Goal: Task Accomplishment & Management: Use online tool/utility

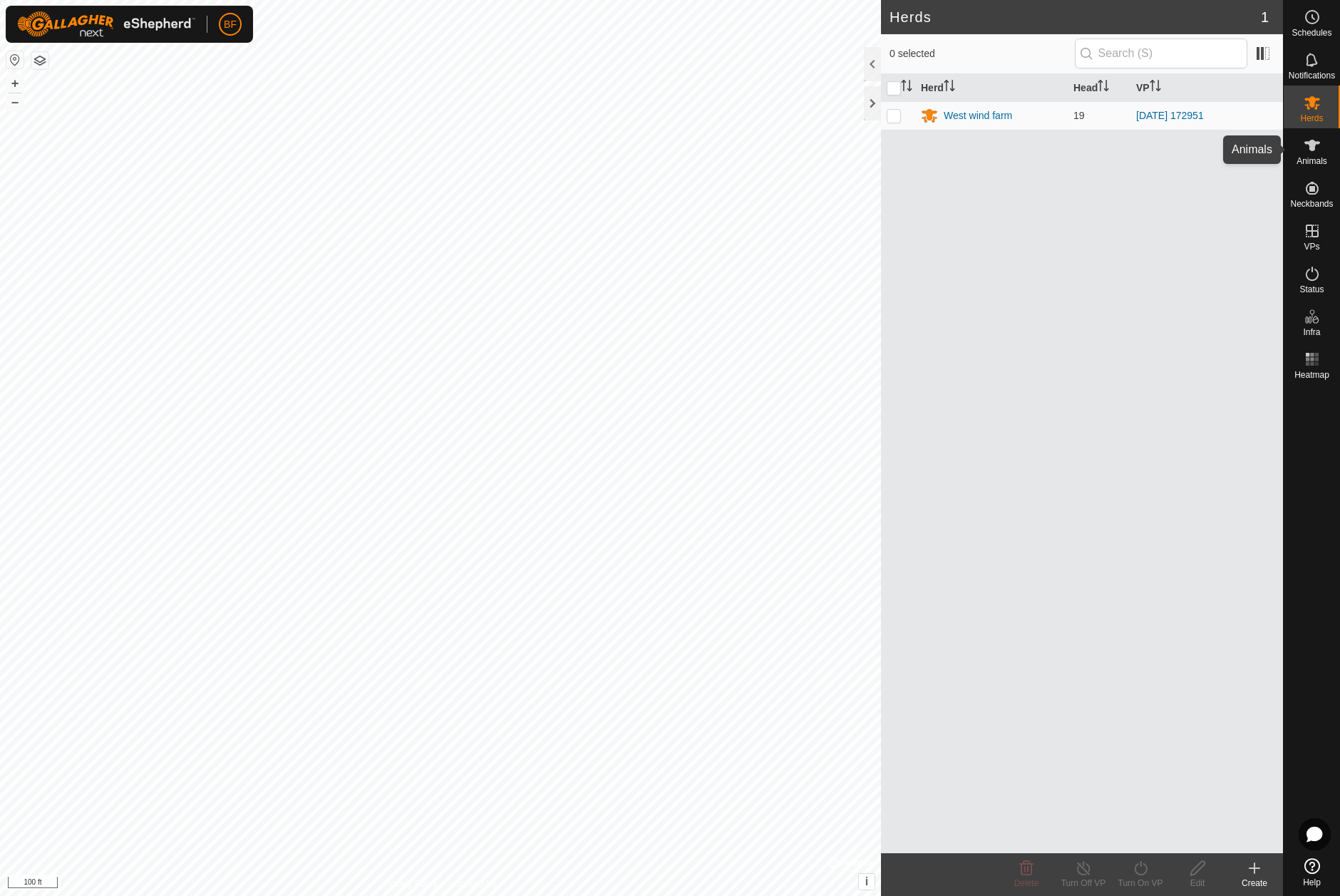
click at [1312, 153] on icon at bounding box center [1312, 145] width 17 height 17
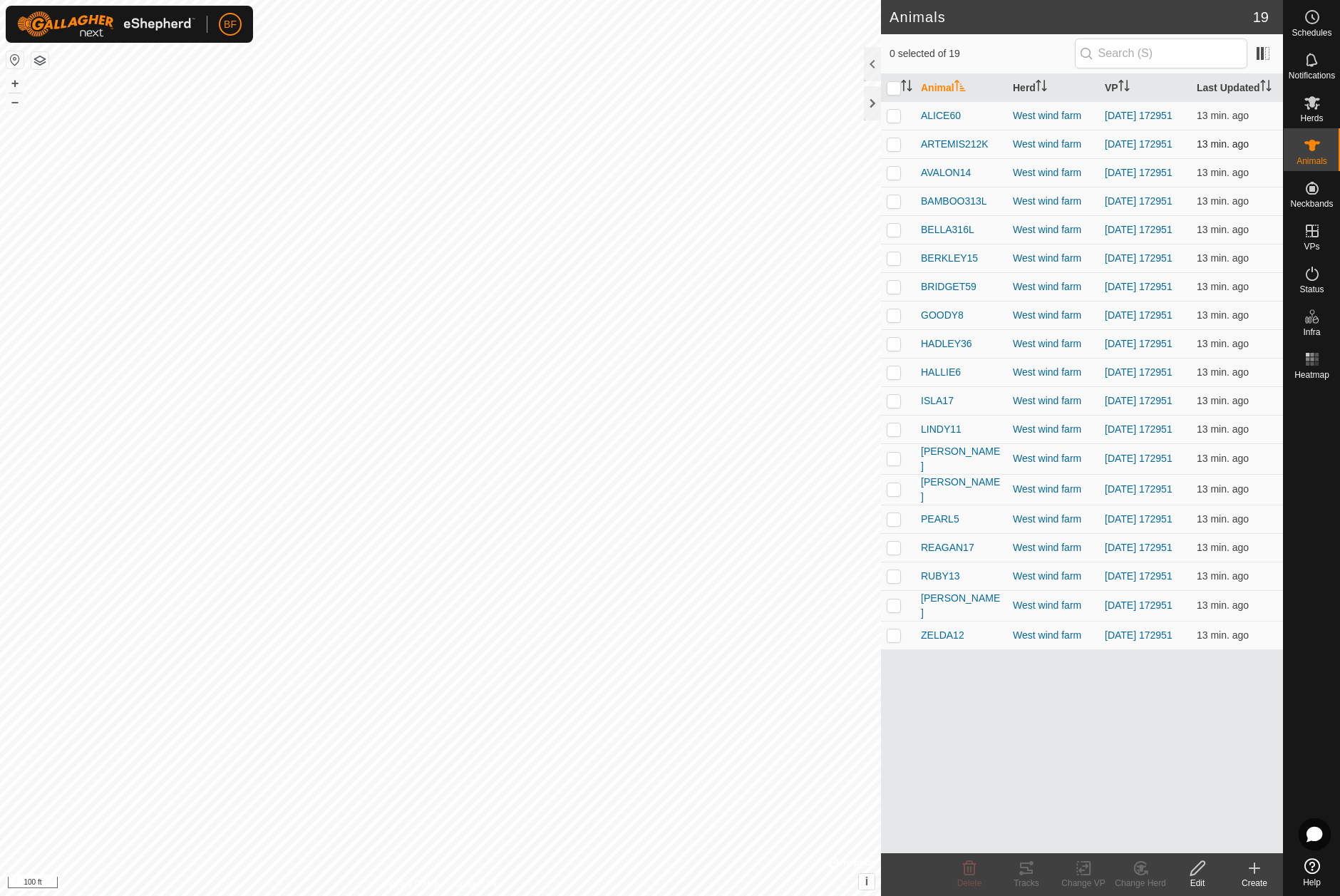
drag, startPoint x: 889, startPoint y: 115, endPoint x: 889, endPoint y: 136, distance: 21.0
click at [888, 115] on p-checkbox at bounding box center [894, 115] width 15 height 12
click at [1027, 867] on icon at bounding box center [1026, 868] width 13 height 12
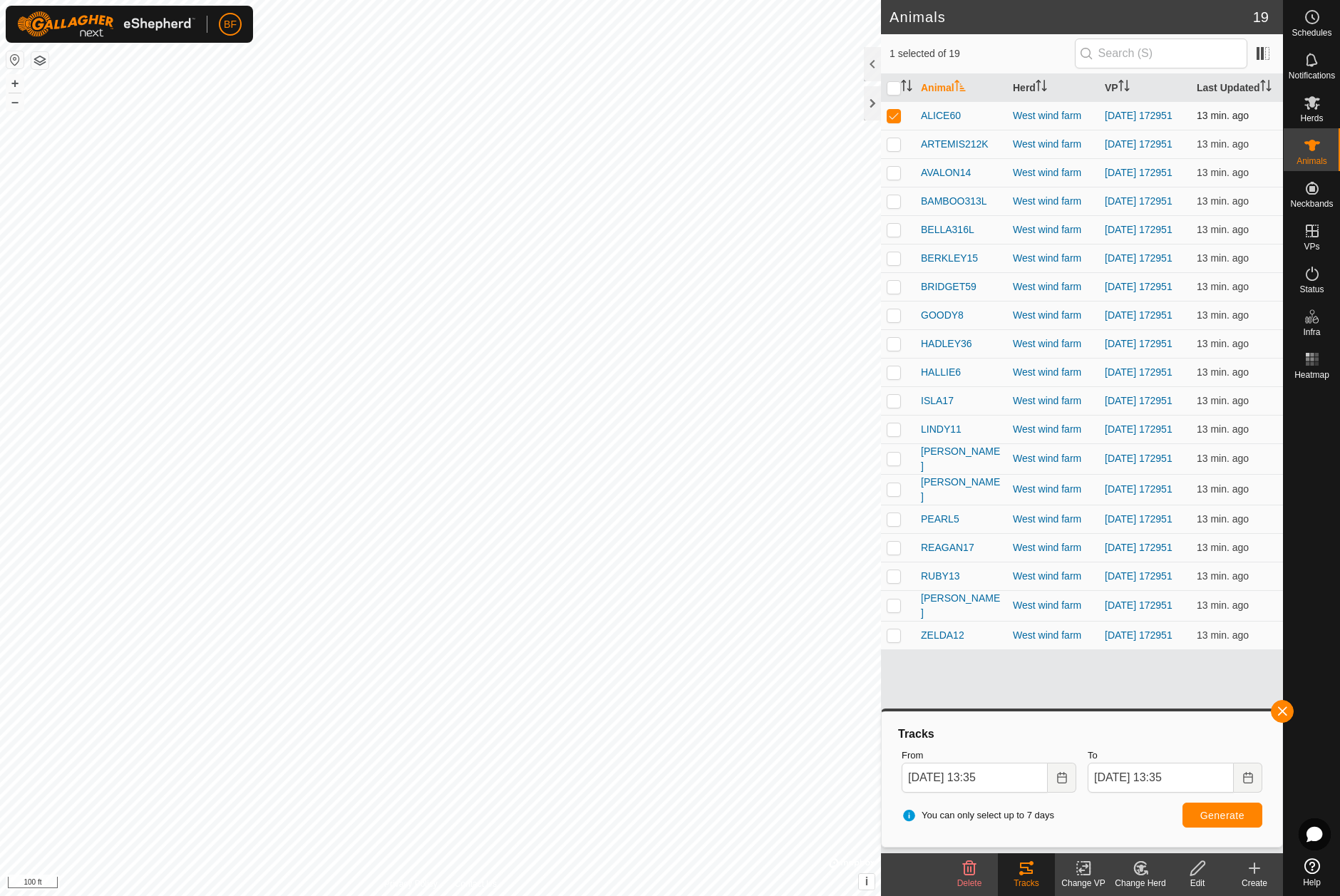
click at [896, 117] on p-checkbox at bounding box center [894, 115] width 15 height 12
checkbox input "false"
click at [894, 145] on p-checkbox at bounding box center [894, 144] width 15 height 12
click at [1286, 707] on button "button" at bounding box center [1282, 711] width 23 height 23
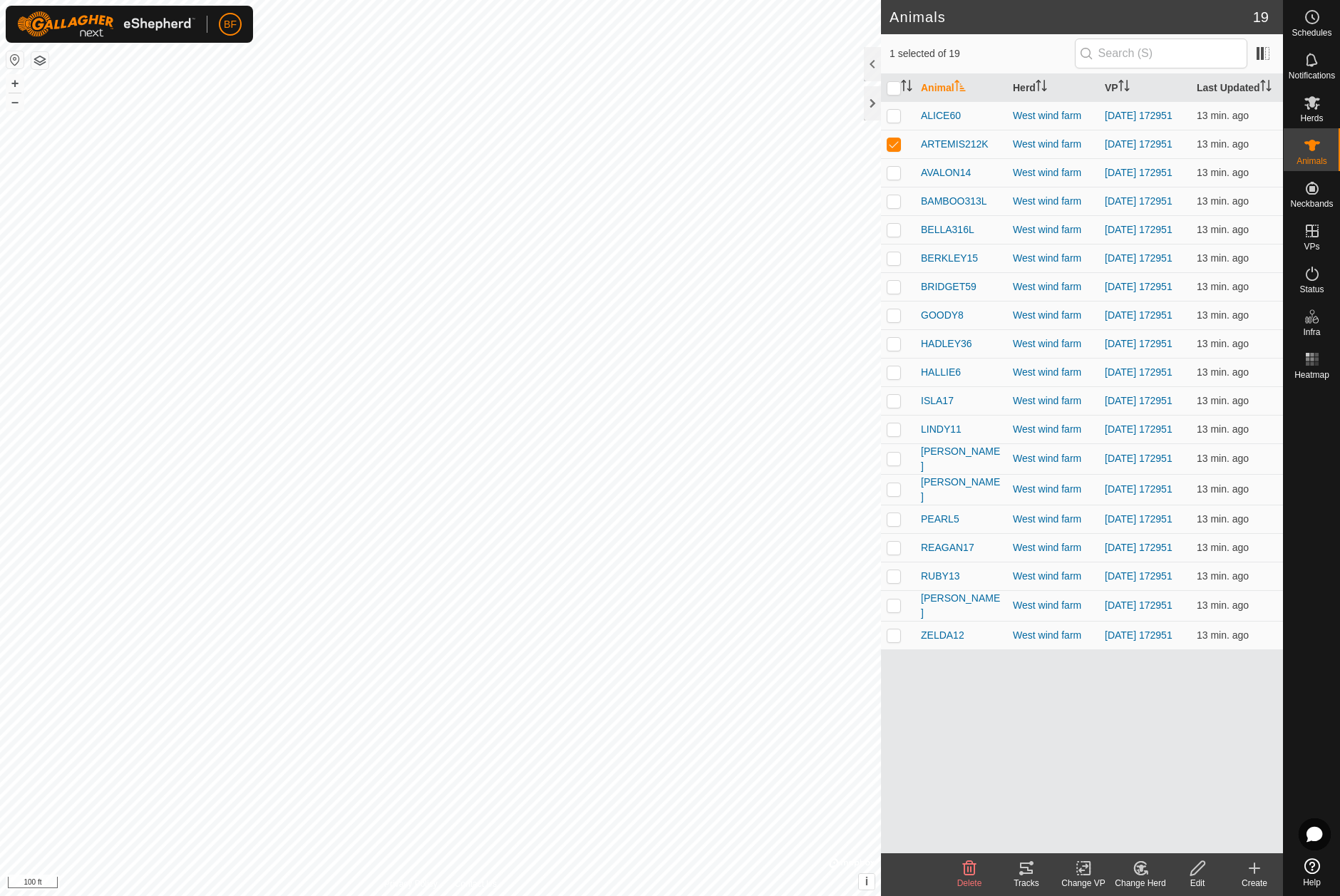
click at [1025, 869] on icon at bounding box center [1026, 868] width 17 height 17
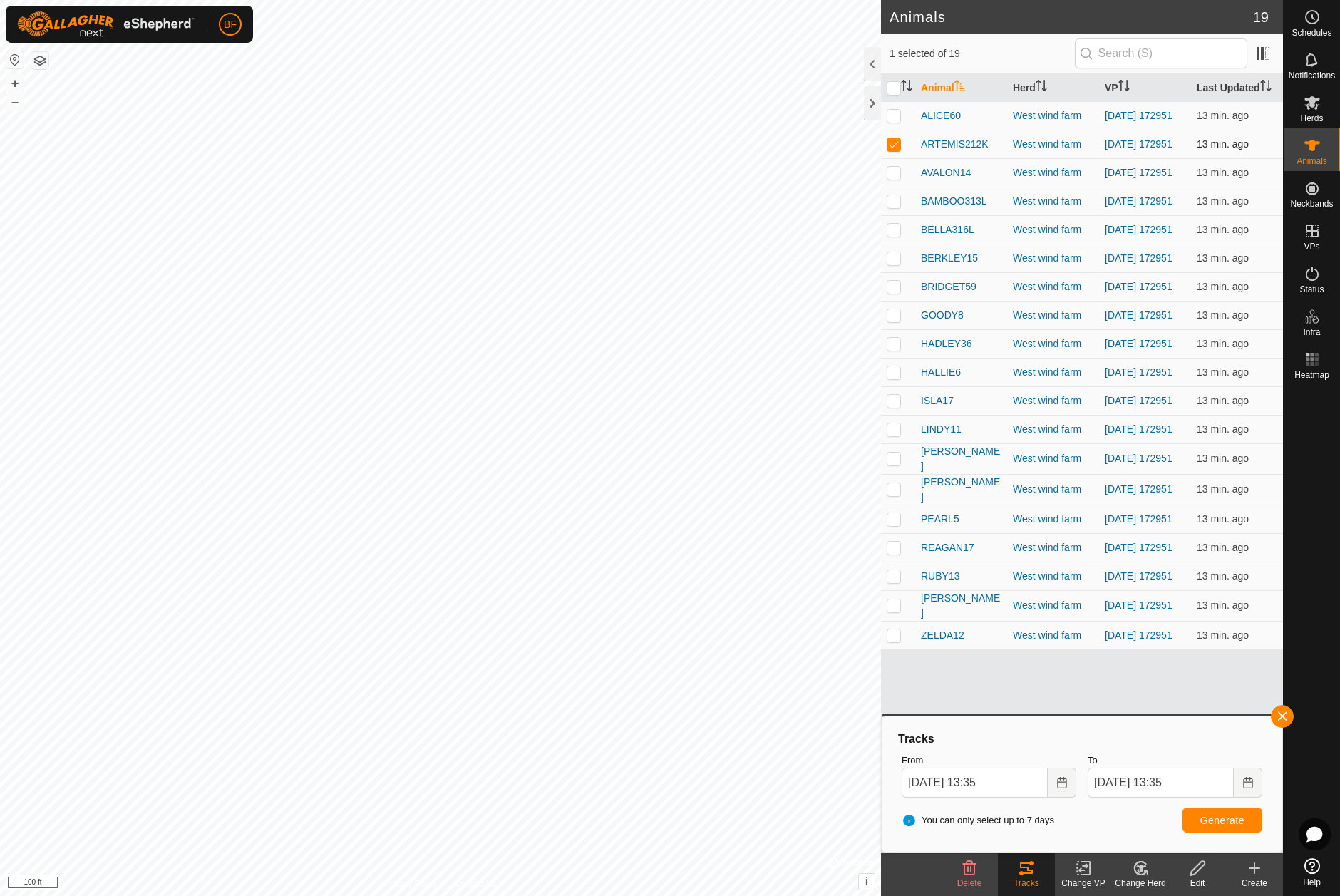
click at [899, 145] on p-checkbox at bounding box center [894, 144] width 15 height 12
checkbox input "false"
click at [896, 178] on p-checkbox at bounding box center [894, 172] width 15 height 12
drag, startPoint x: 1284, startPoint y: 714, endPoint x: 1273, endPoint y: 720, distance: 12.5
click at [1283, 714] on button "button" at bounding box center [1282, 717] width 23 height 23
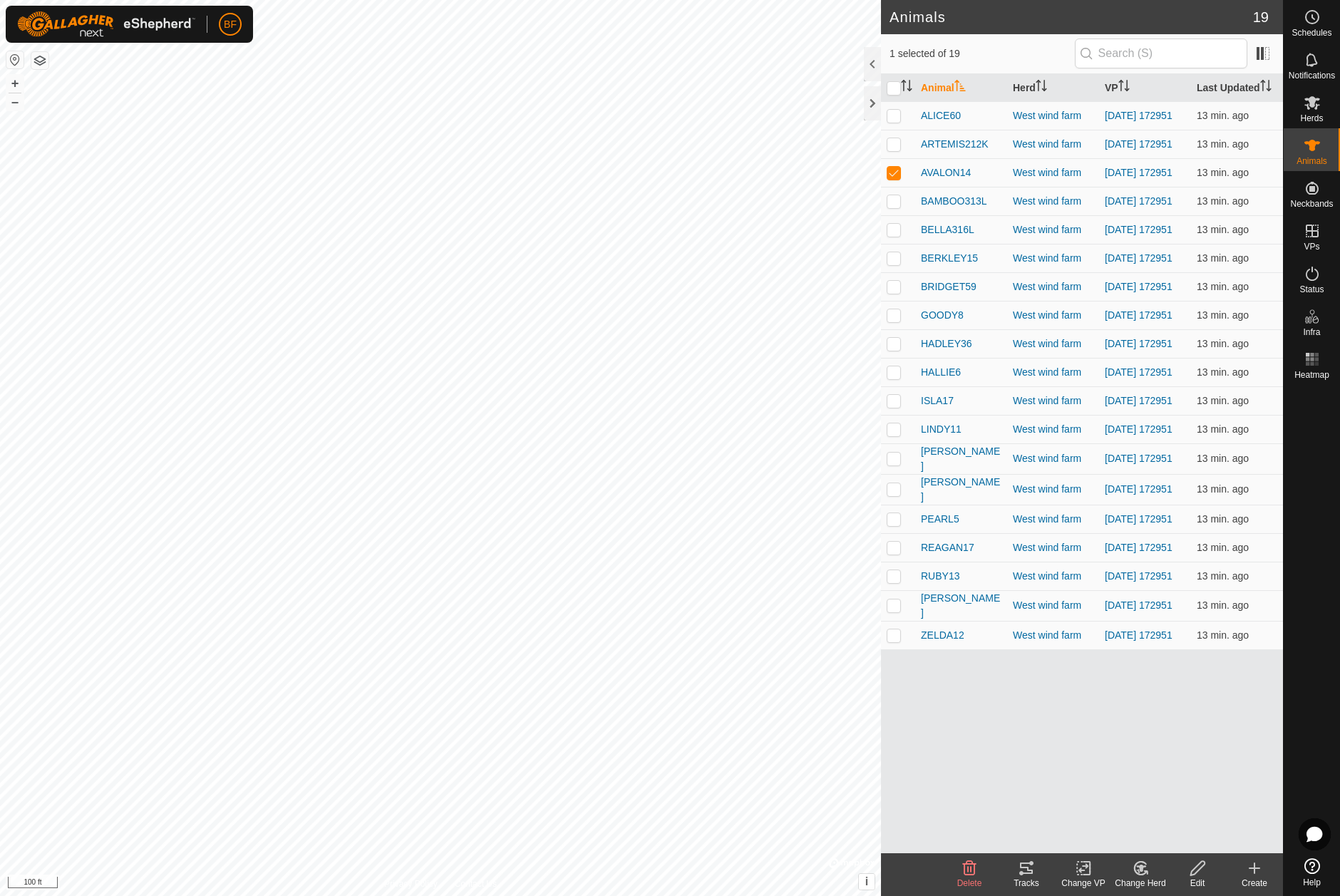
click at [1028, 873] on icon at bounding box center [1026, 868] width 13 height 12
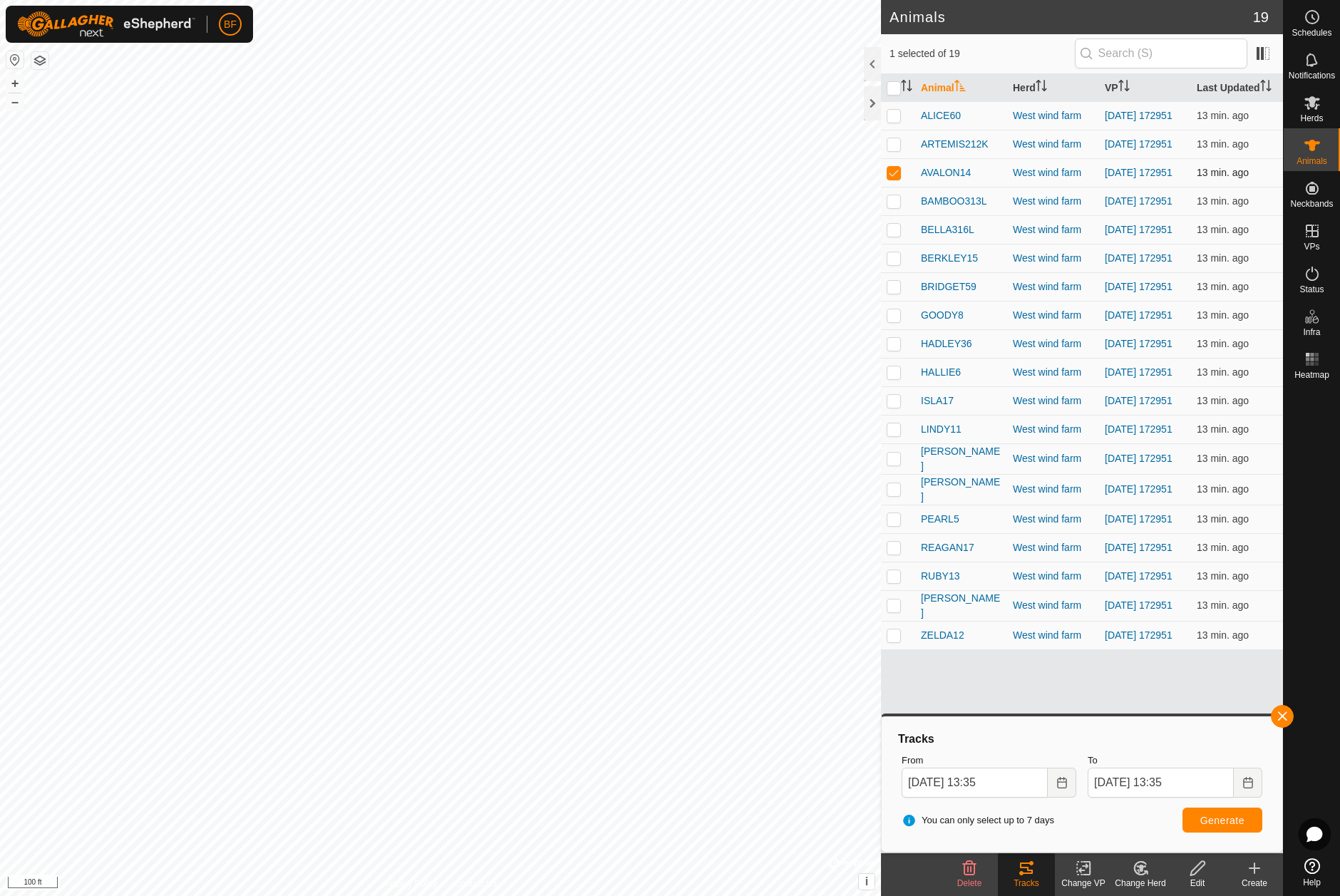
click at [890, 178] on p-checkbox at bounding box center [894, 172] width 15 height 12
checkbox input "false"
click at [897, 206] on p-checkbox at bounding box center [894, 201] width 15 height 12
drag, startPoint x: 1284, startPoint y: 711, endPoint x: 1272, endPoint y: 720, distance: 15.0
click at [1282, 713] on button "button" at bounding box center [1282, 717] width 23 height 23
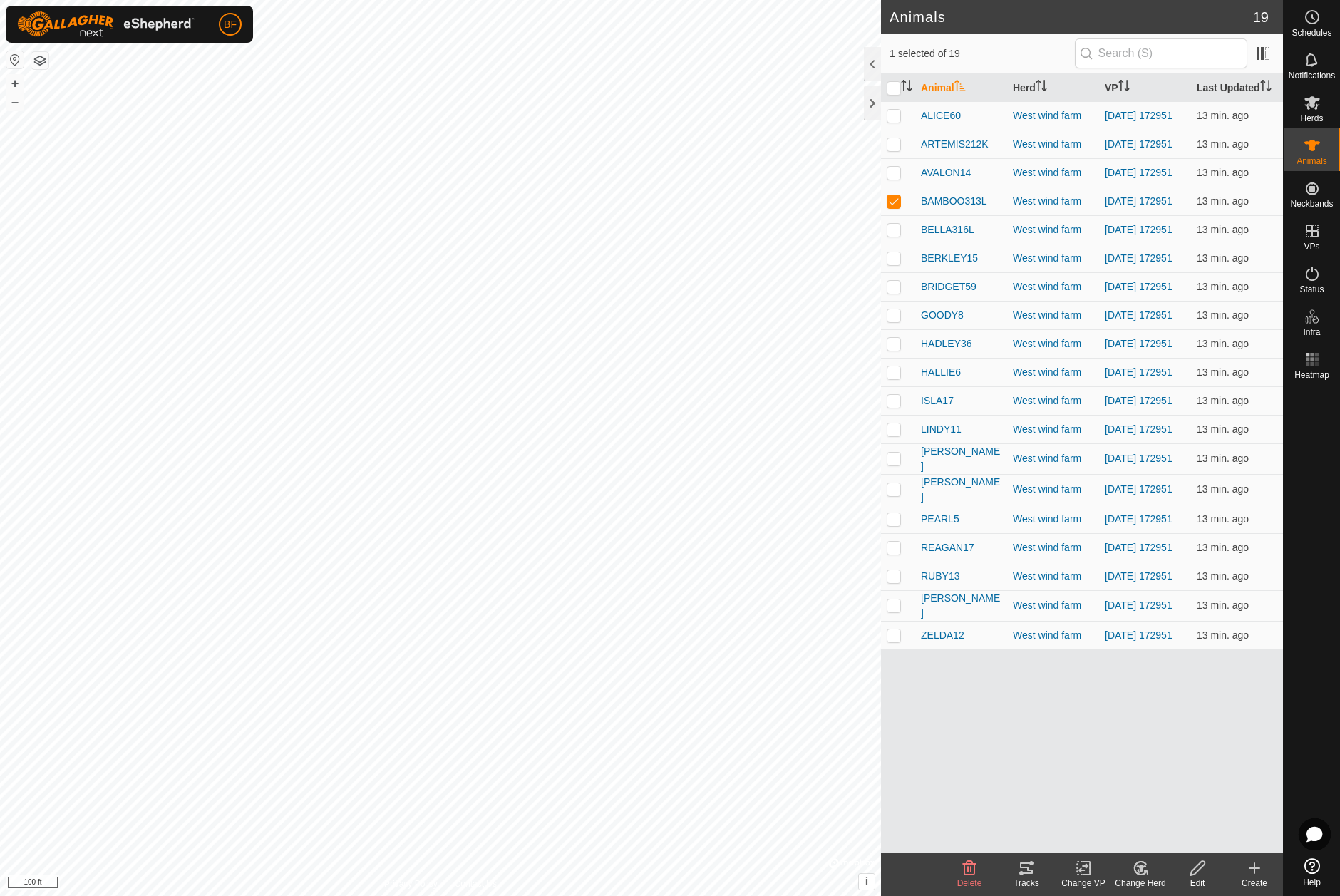
click at [1025, 869] on icon at bounding box center [1026, 868] width 17 height 17
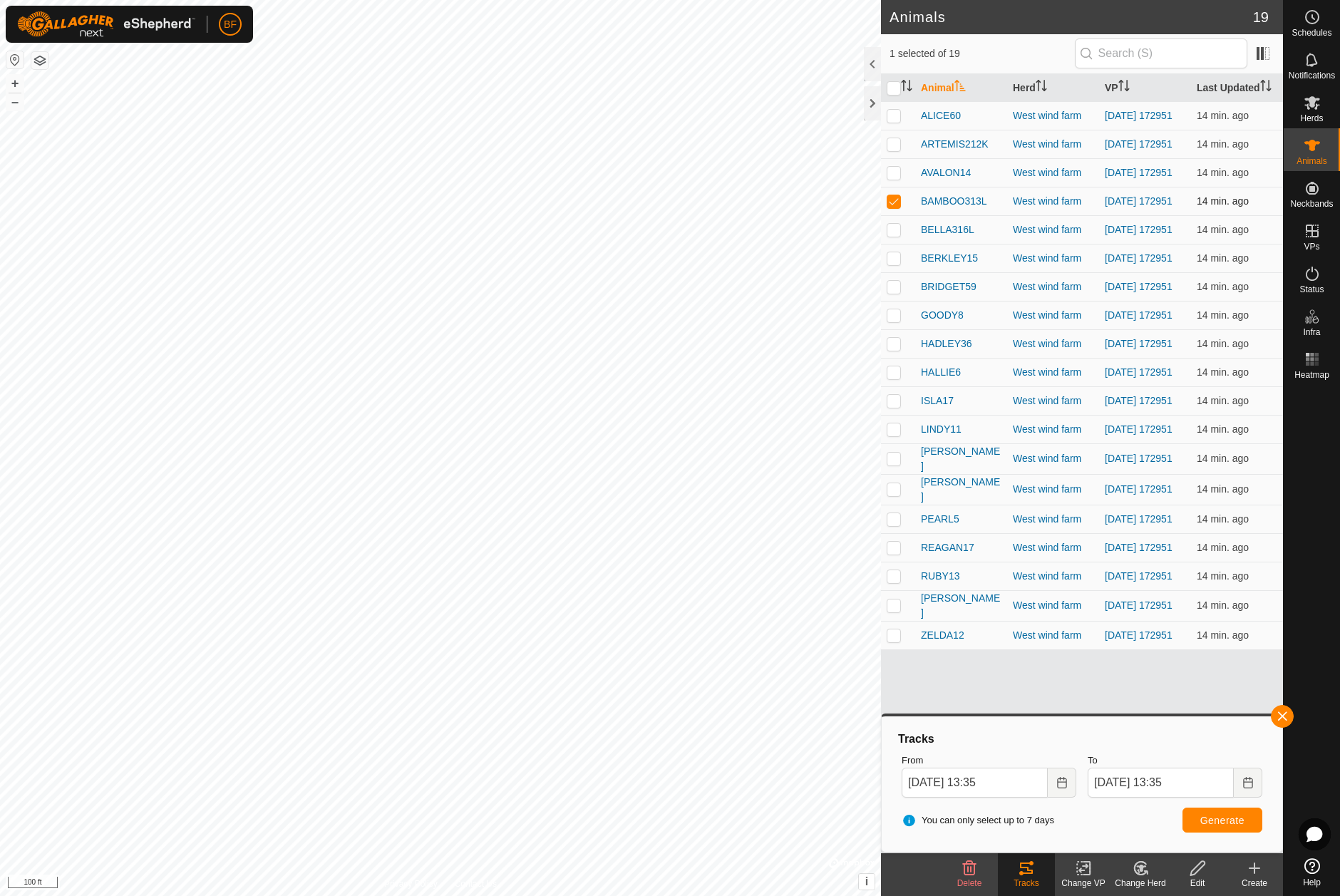
click at [897, 206] on p-checkbox at bounding box center [894, 201] width 15 height 12
checkbox input "false"
drag, startPoint x: 896, startPoint y: 237, endPoint x: 917, endPoint y: 263, distance: 33.4
click at [896, 236] on p-checkbox at bounding box center [894, 229] width 15 height 12
drag, startPoint x: 1280, startPoint y: 710, endPoint x: 1231, endPoint y: 736, distance: 55.5
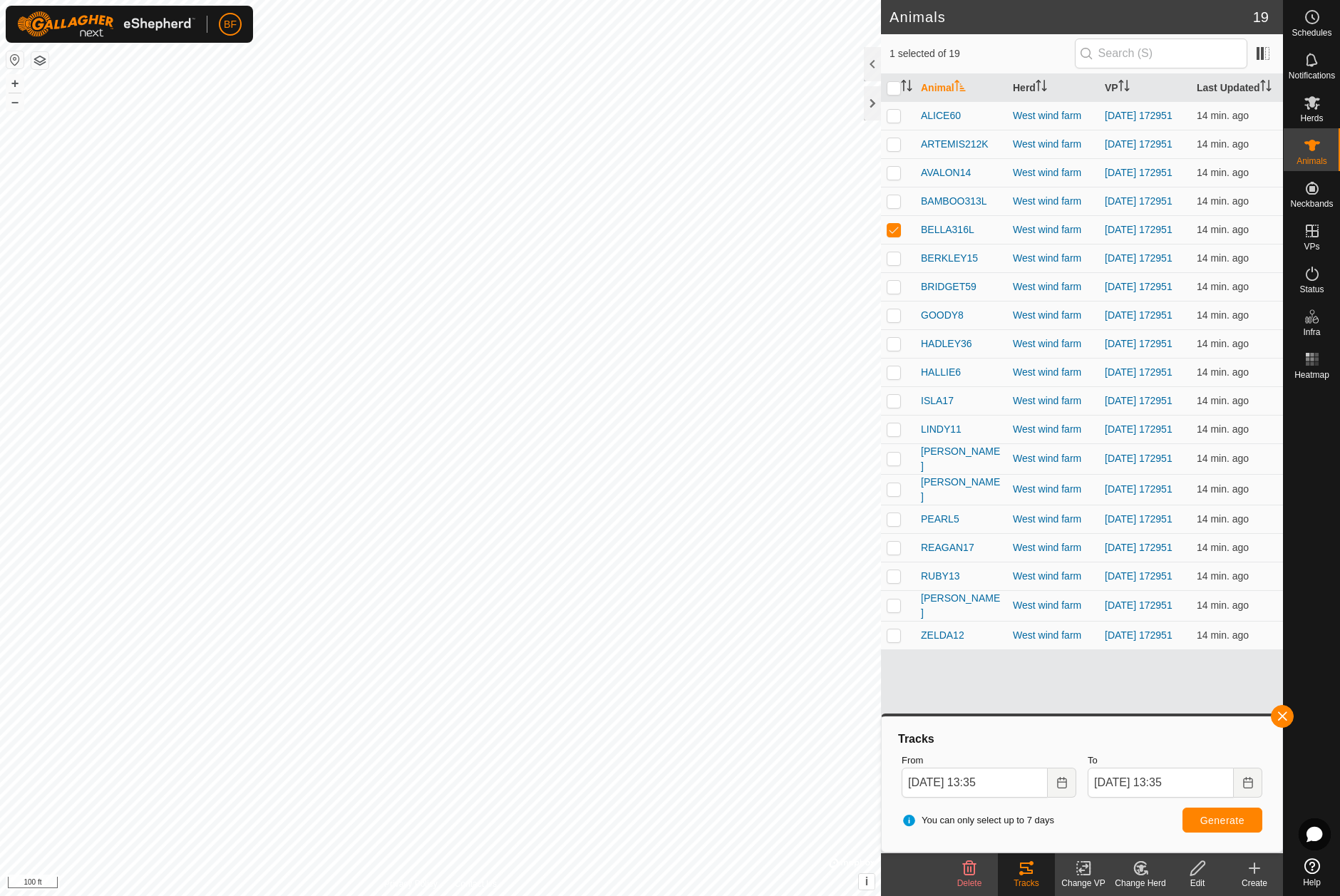
click at [1280, 710] on button "button" at bounding box center [1282, 717] width 23 height 23
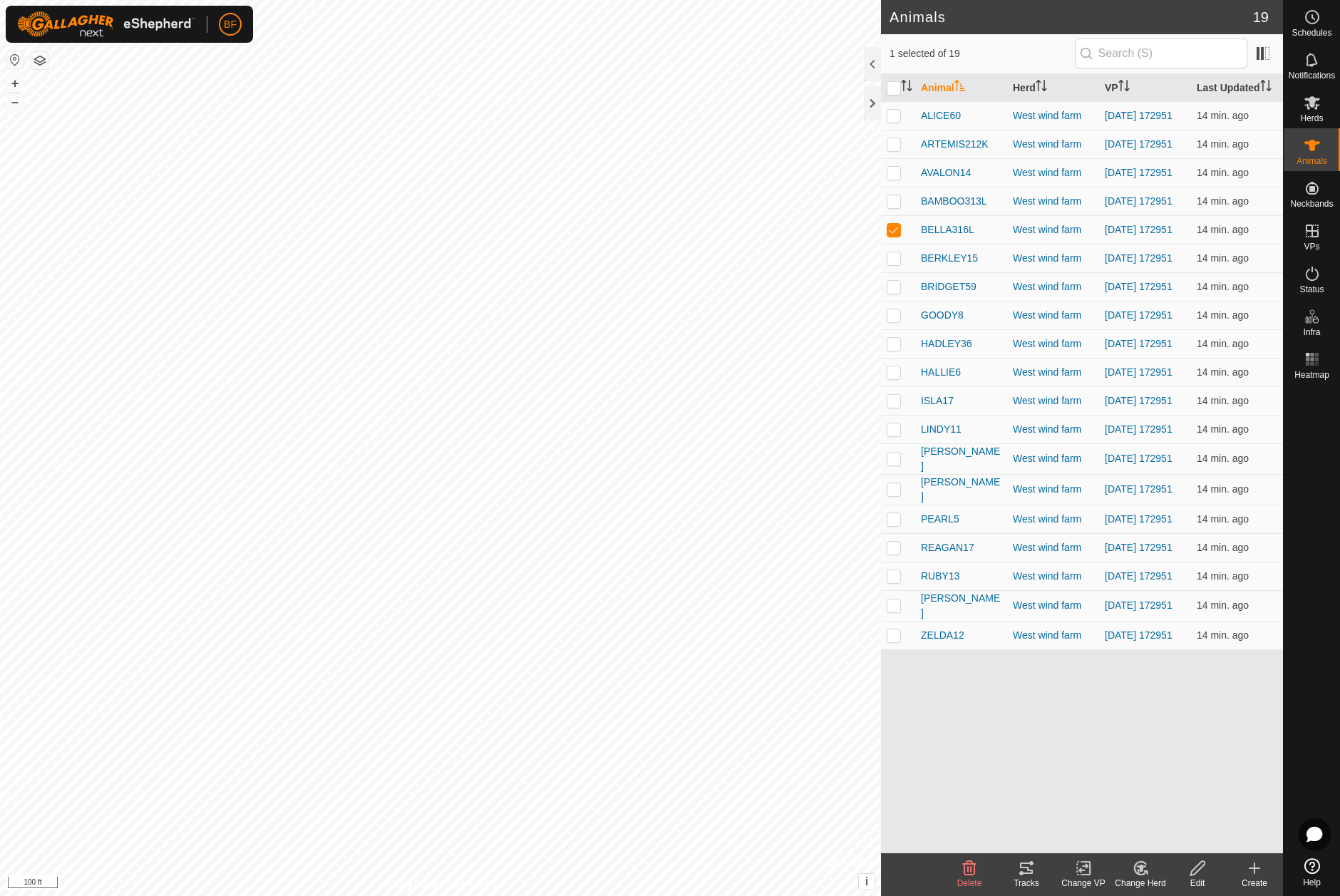
click at [1026, 877] on div "Tracks" at bounding box center [1026, 883] width 57 height 13
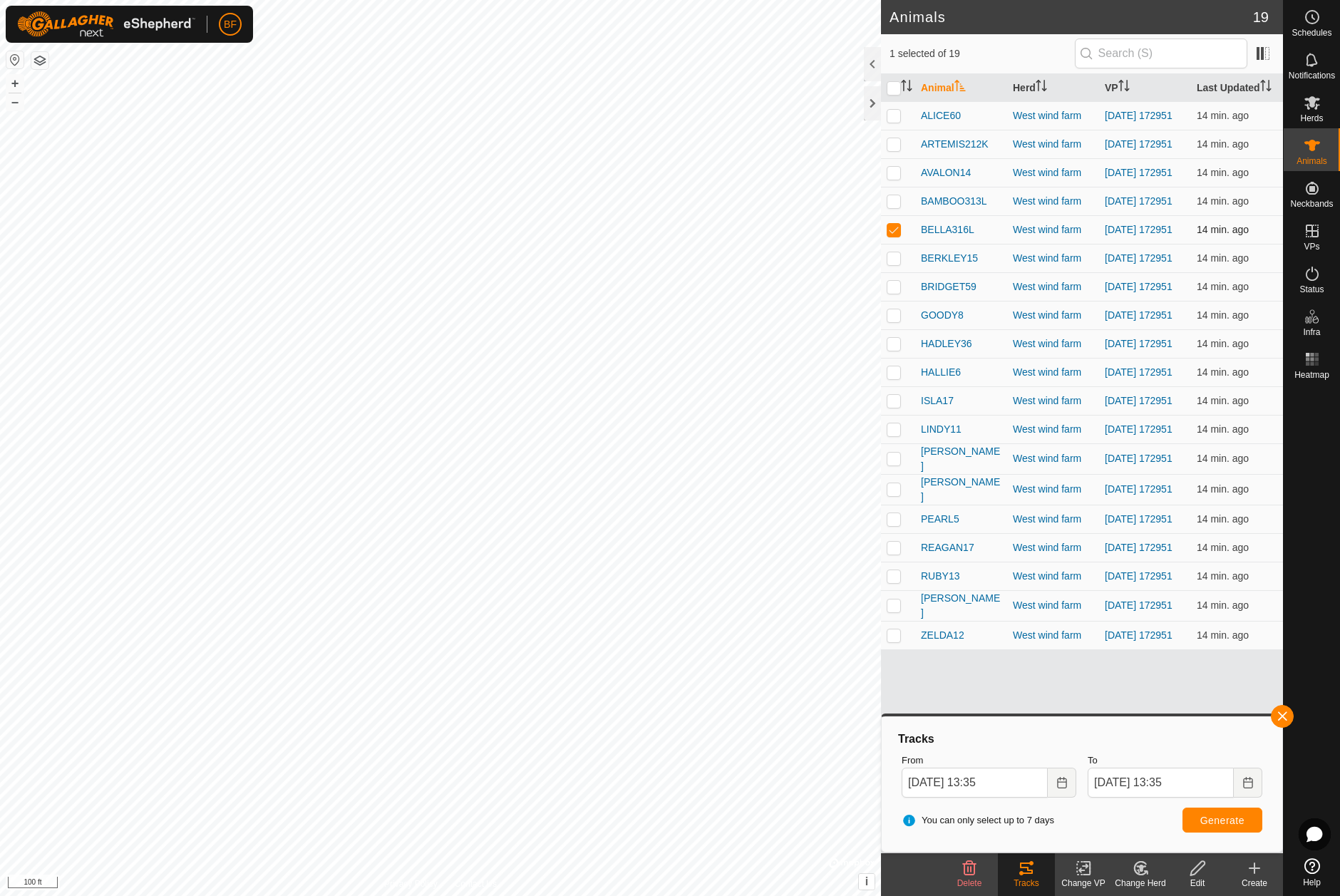
click at [893, 236] on p-checkbox at bounding box center [894, 229] width 15 height 12
checkbox input "false"
drag, startPoint x: 894, startPoint y: 266, endPoint x: 910, endPoint y: 299, distance: 36.7
click at [894, 264] on p-checkbox at bounding box center [894, 258] width 15 height 12
drag, startPoint x: 1282, startPoint y: 714, endPoint x: 1252, endPoint y: 730, distance: 34.0
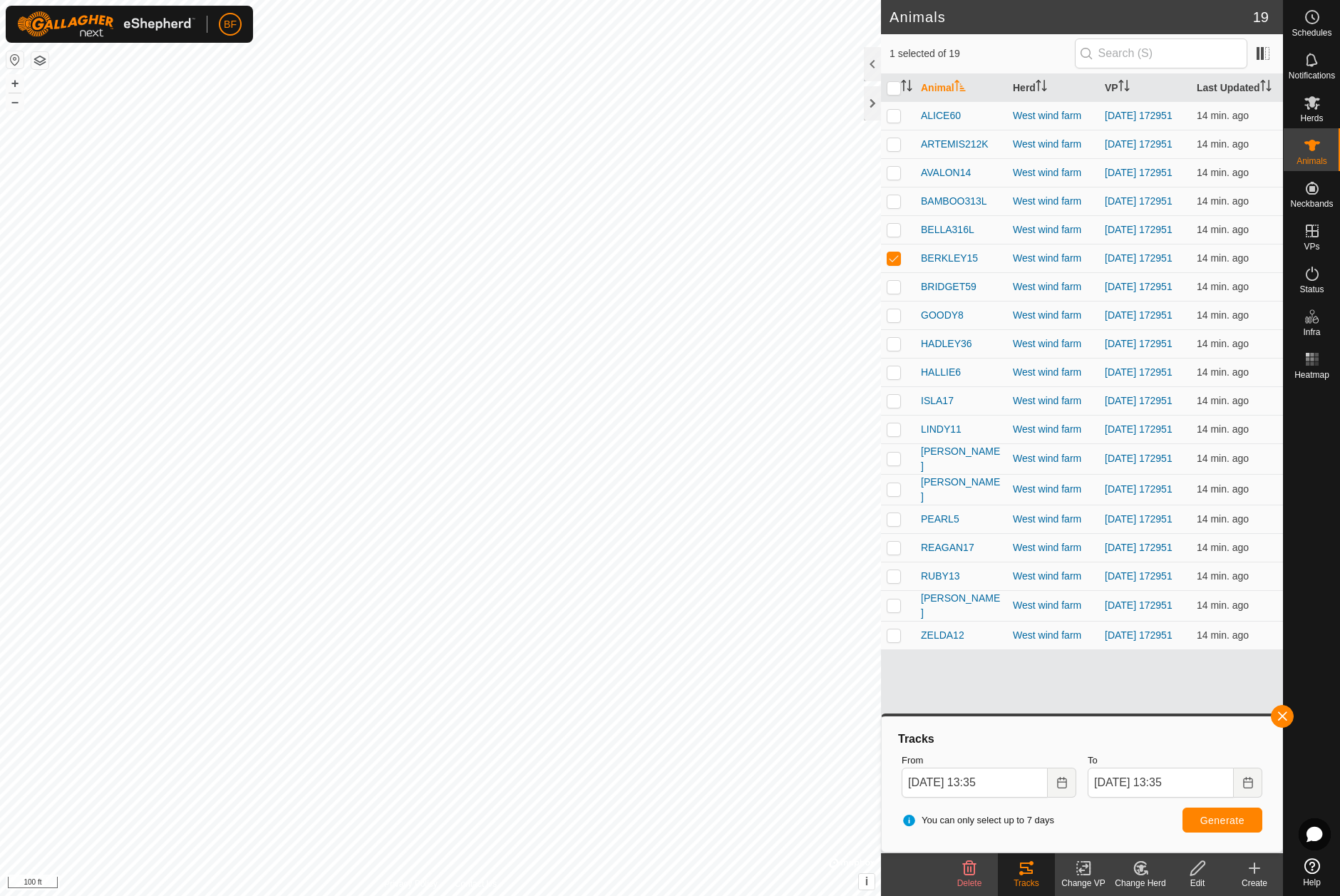
click at [1282, 714] on button "button" at bounding box center [1282, 717] width 23 height 23
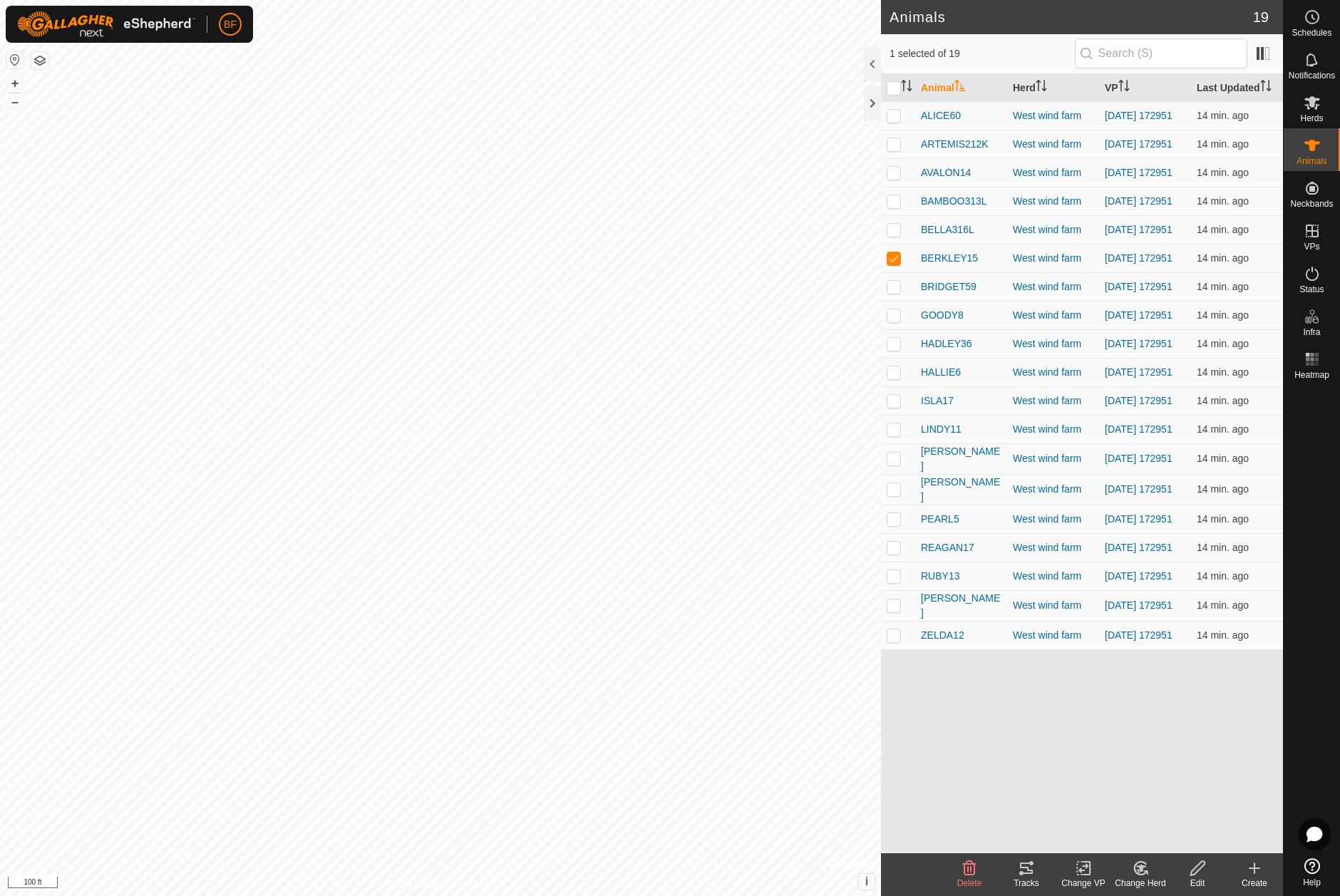
click at [1036, 872] on tracks-svg-icon at bounding box center [1026, 868] width 57 height 17
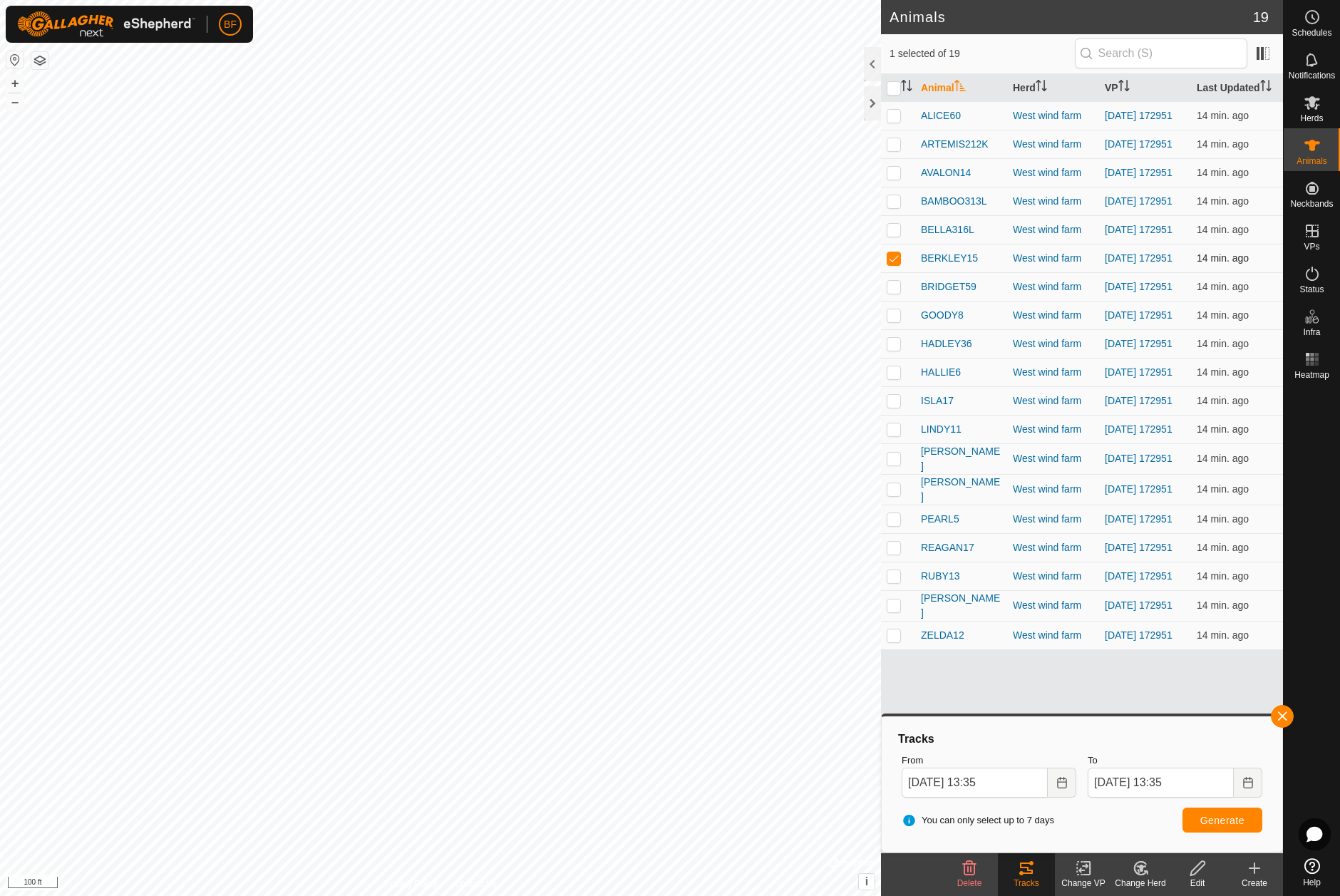
click at [898, 264] on p-checkbox at bounding box center [894, 258] width 15 height 12
checkbox input "false"
click at [894, 293] on p-checkbox at bounding box center [894, 286] width 15 height 12
click at [1283, 712] on button "button" at bounding box center [1282, 717] width 23 height 23
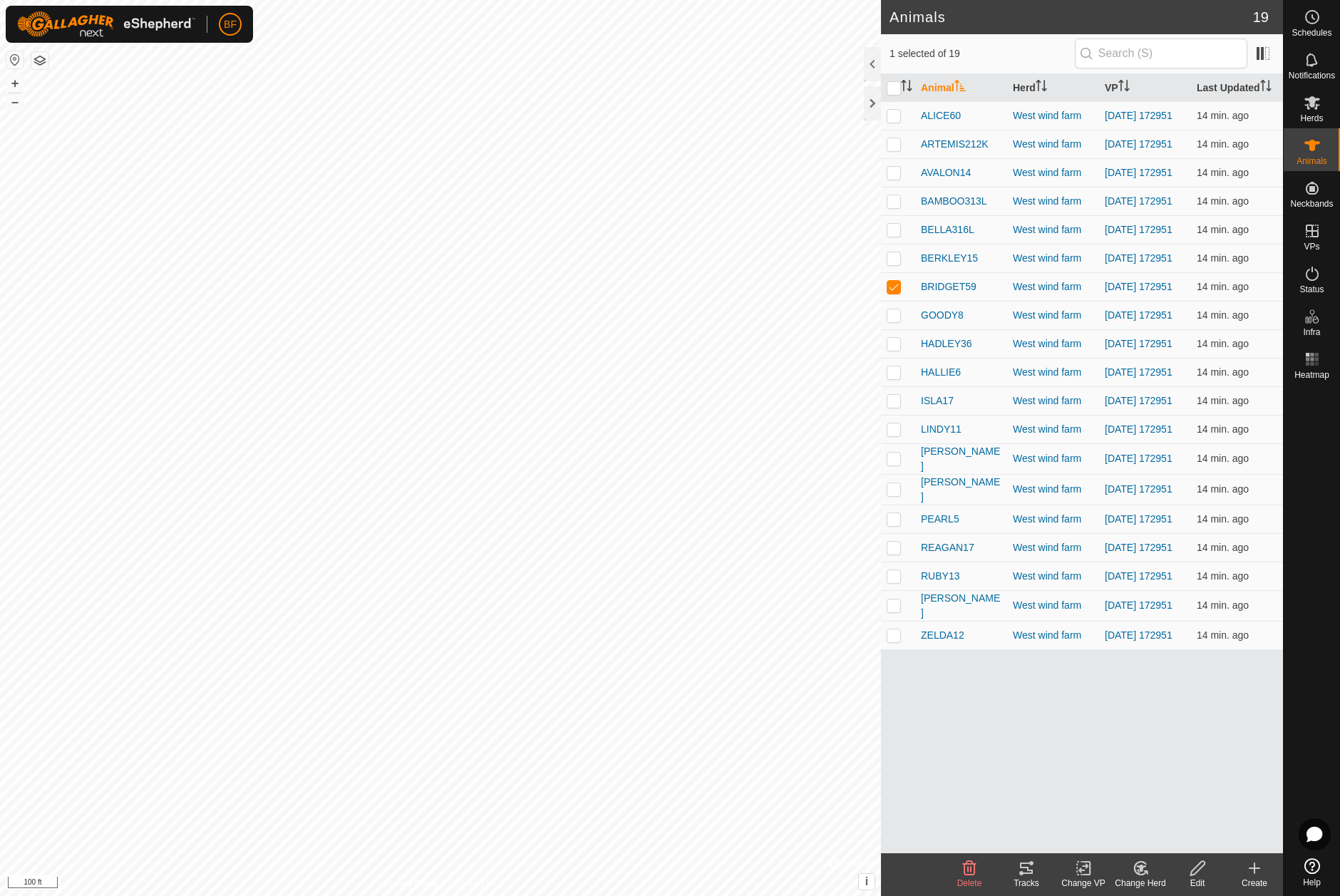
click at [1025, 870] on icon at bounding box center [1026, 868] width 17 height 17
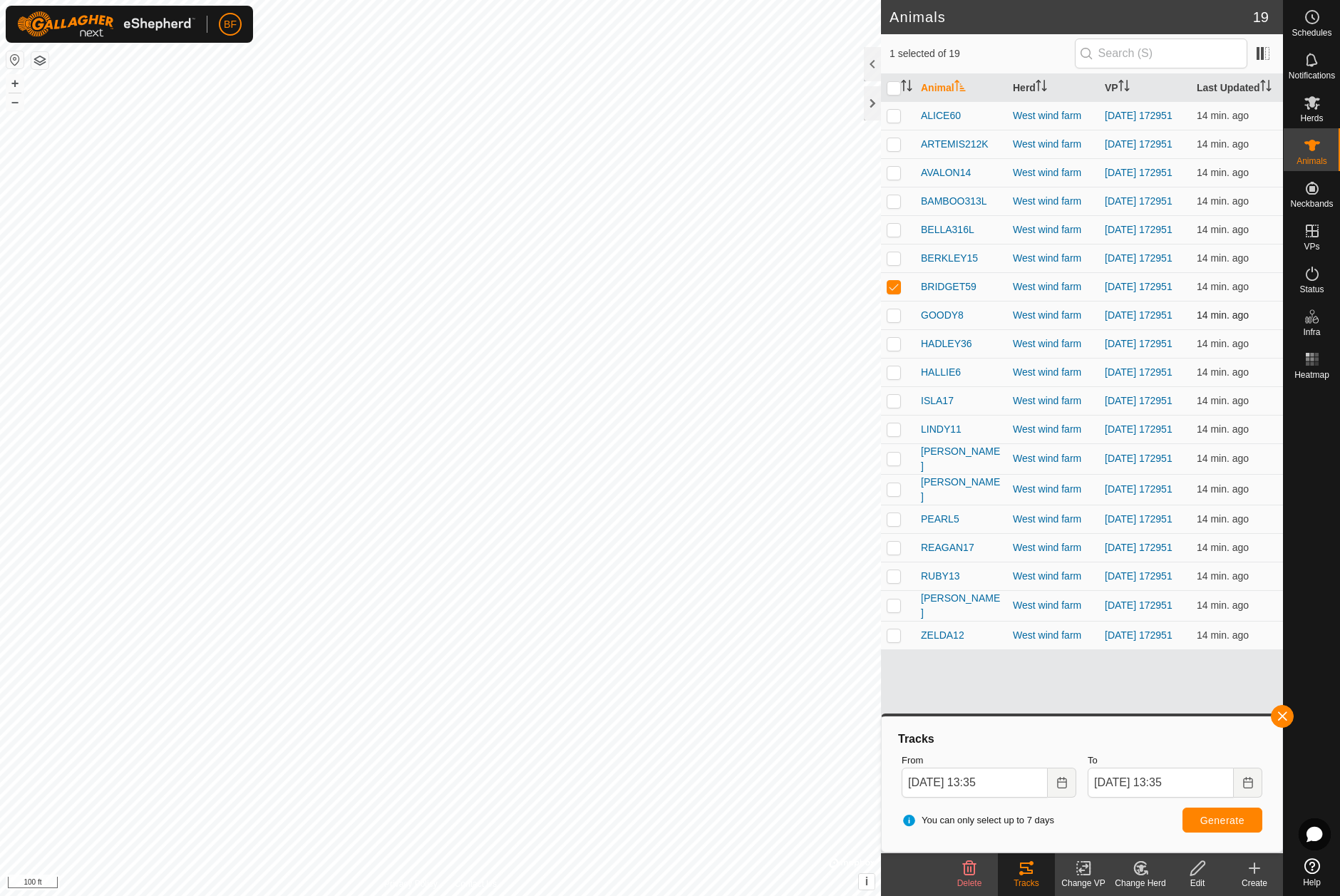
drag, startPoint x: 897, startPoint y: 294, endPoint x: 897, endPoint y: 316, distance: 22.0
click at [897, 293] on p-checkbox at bounding box center [894, 286] width 15 height 12
checkbox input "false"
drag, startPoint x: 894, startPoint y: 331, endPoint x: 904, endPoint y: 336, distance: 11.2
click at [895, 321] on p-checkbox at bounding box center [894, 315] width 15 height 12
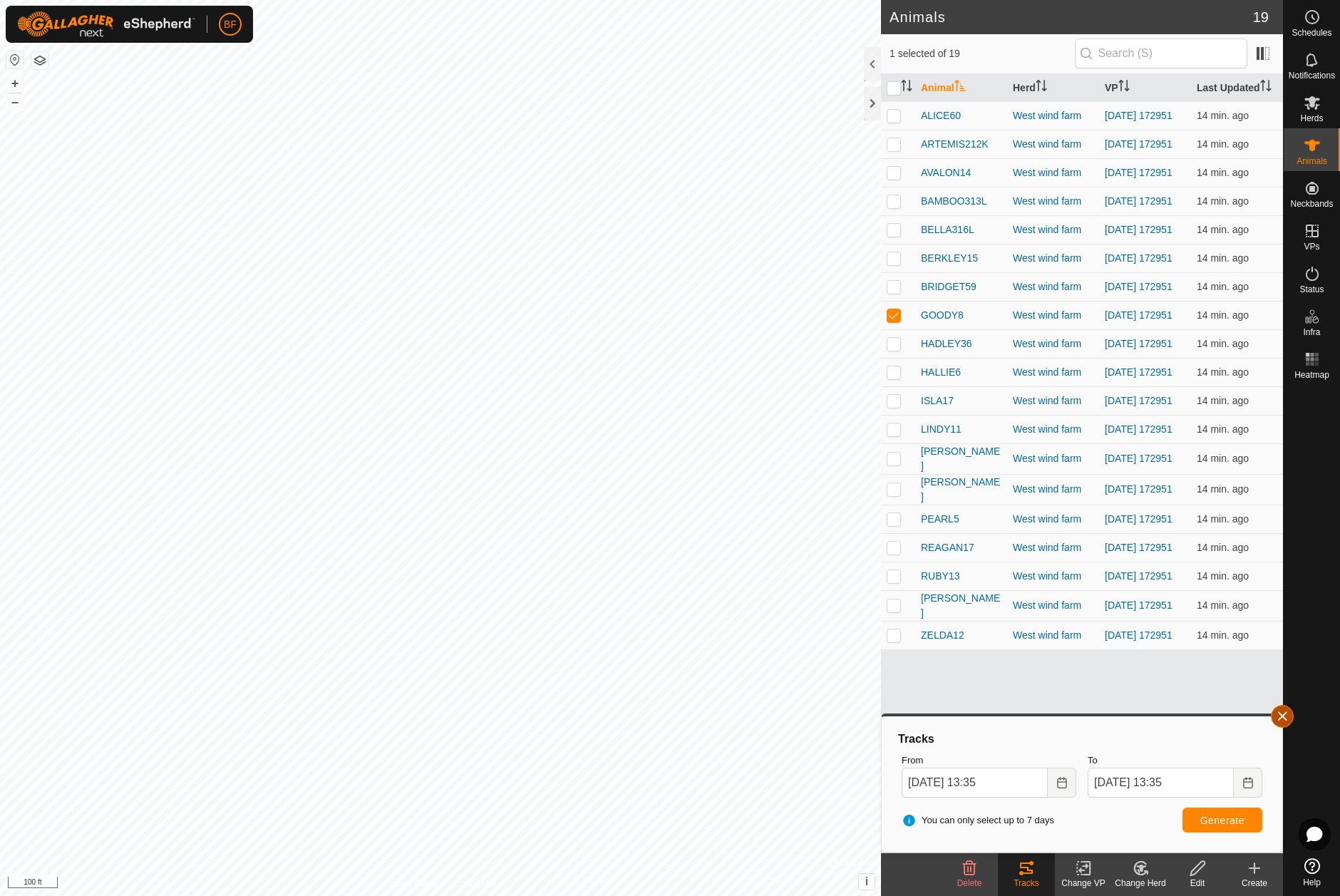
click at [1286, 714] on button "button" at bounding box center [1282, 717] width 23 height 23
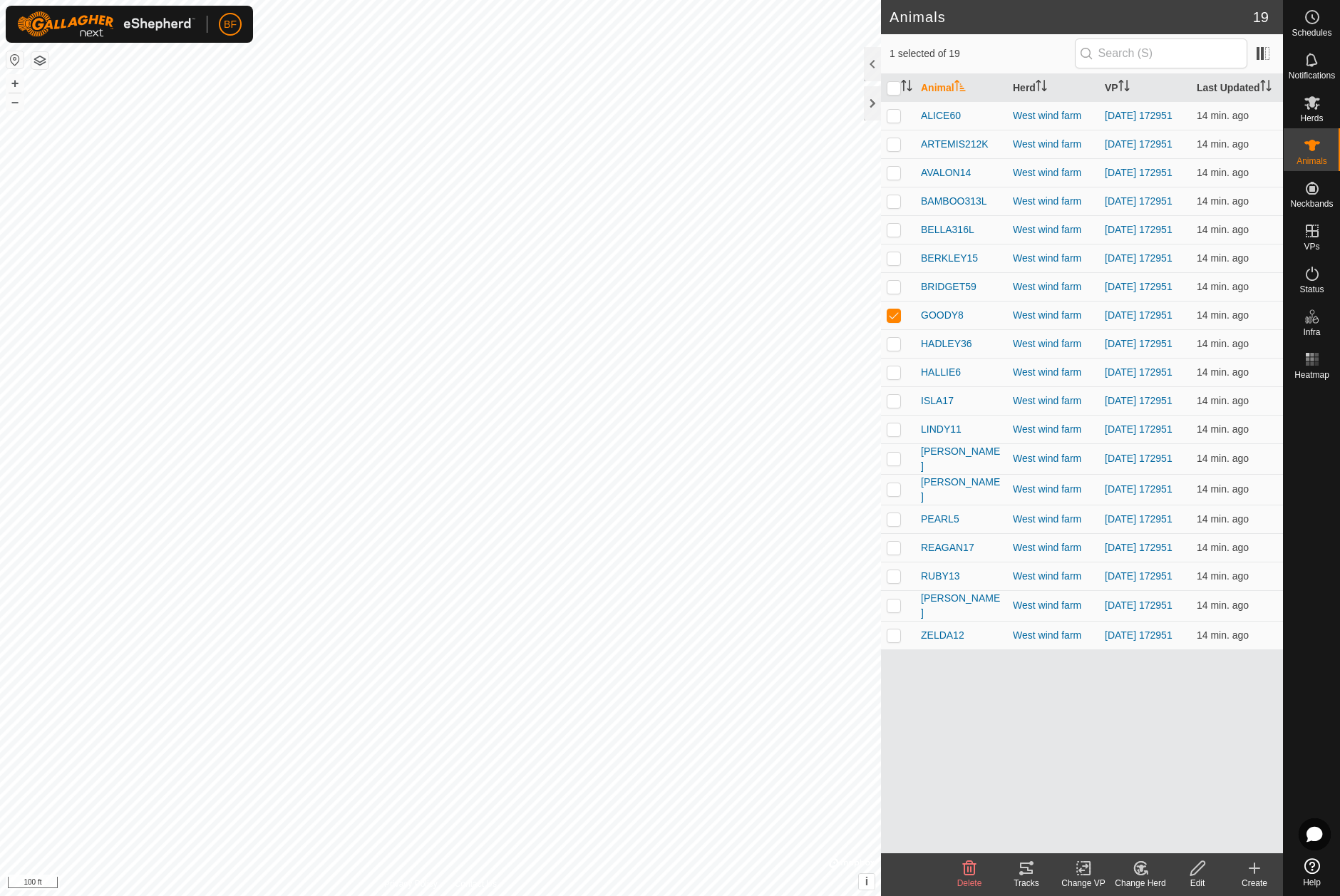
click at [1024, 870] on icon at bounding box center [1026, 868] width 17 height 17
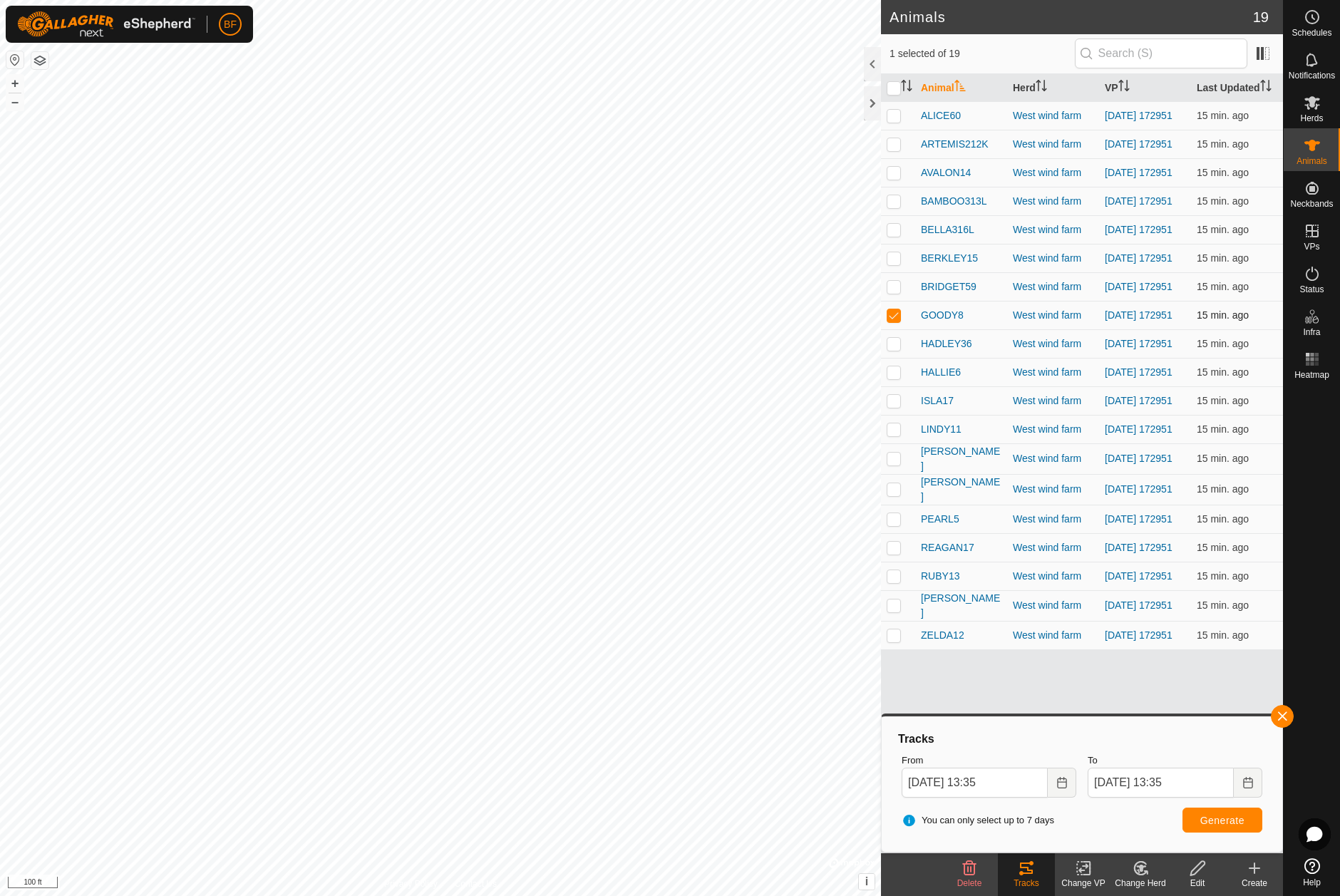
drag, startPoint x: 897, startPoint y: 329, endPoint x: 897, endPoint y: 342, distance: 13.0
click at [897, 321] on p-checkbox at bounding box center [894, 315] width 15 height 12
checkbox input "false"
click at [896, 349] on p-checkbox at bounding box center [894, 343] width 15 height 12
click at [1282, 711] on button "button" at bounding box center [1282, 717] width 23 height 23
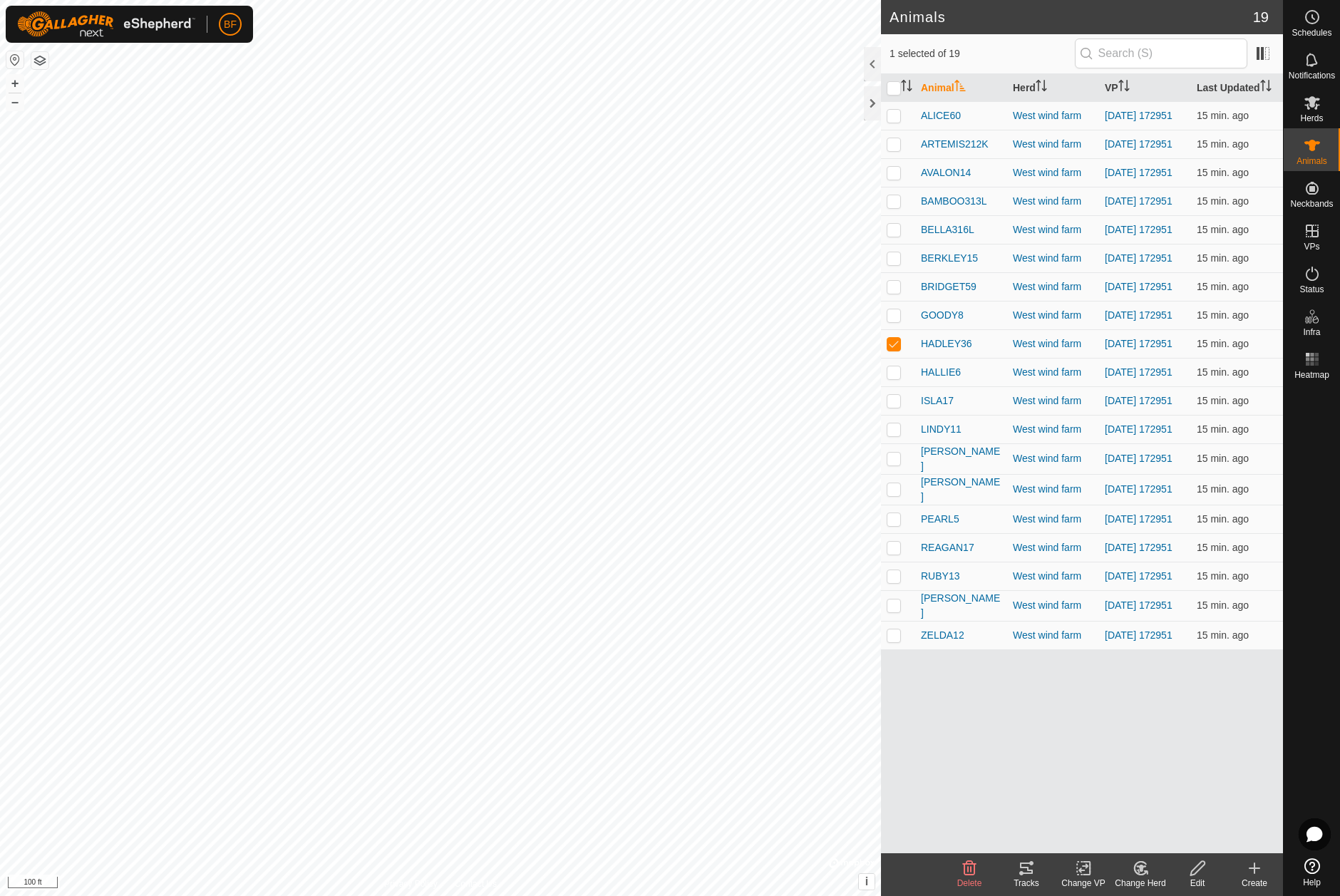
click at [1031, 868] on icon at bounding box center [1026, 868] width 17 height 17
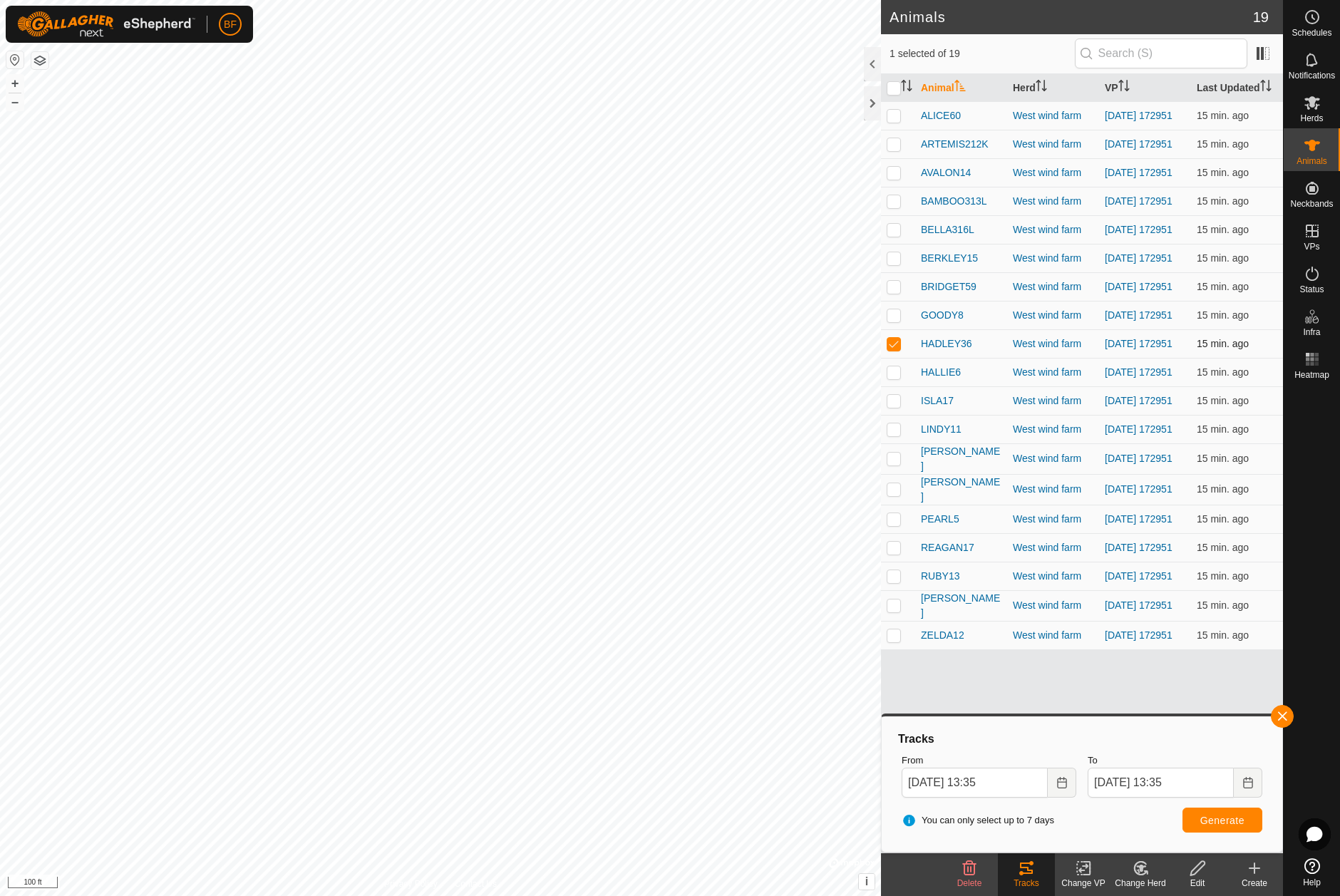
click at [894, 349] on p-checkbox at bounding box center [894, 343] width 15 height 12
checkbox input "false"
click at [892, 378] on p-checkbox at bounding box center [894, 372] width 15 height 12
click at [1281, 714] on button "button" at bounding box center [1282, 717] width 23 height 23
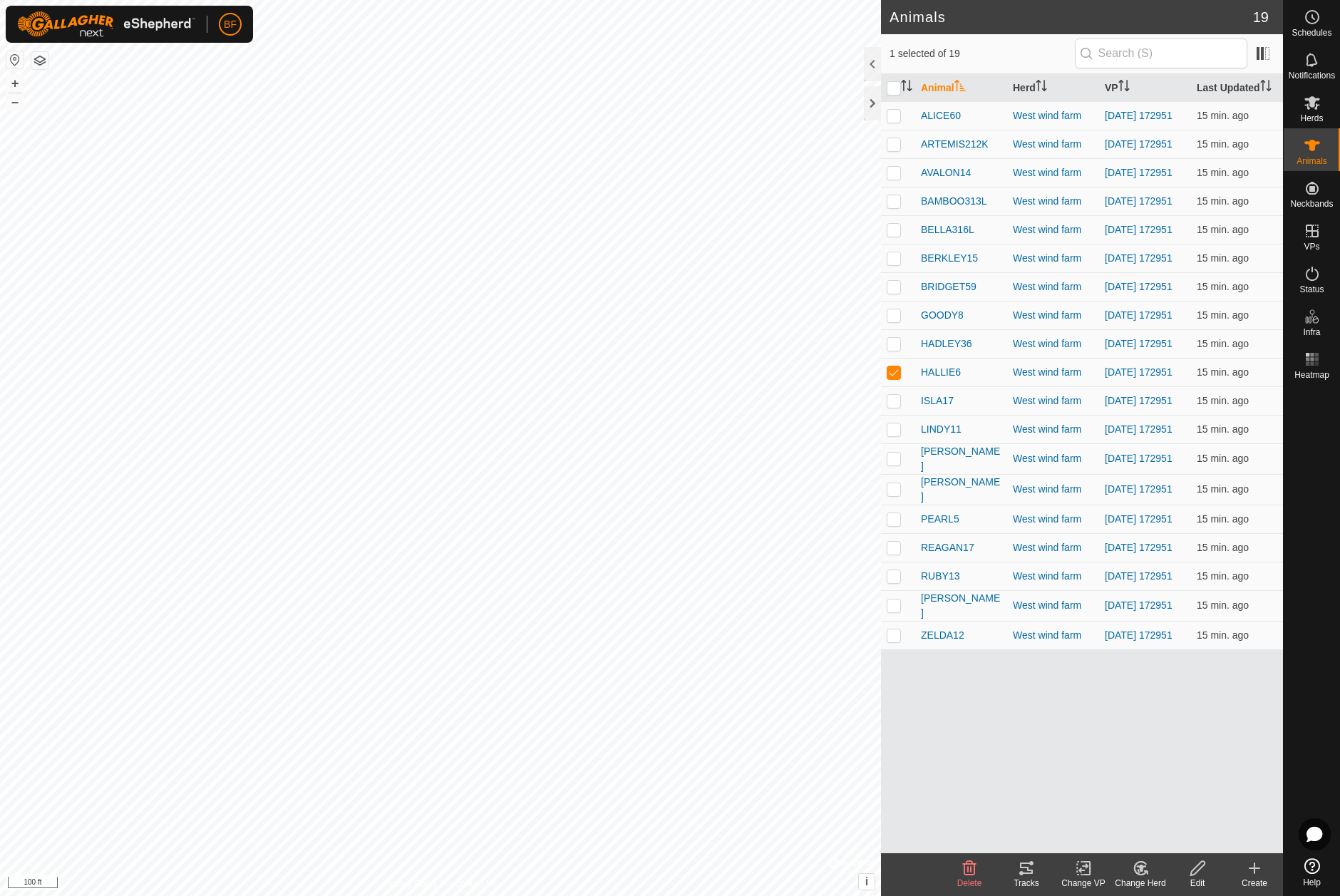
click at [1027, 867] on icon at bounding box center [1026, 868] width 13 height 12
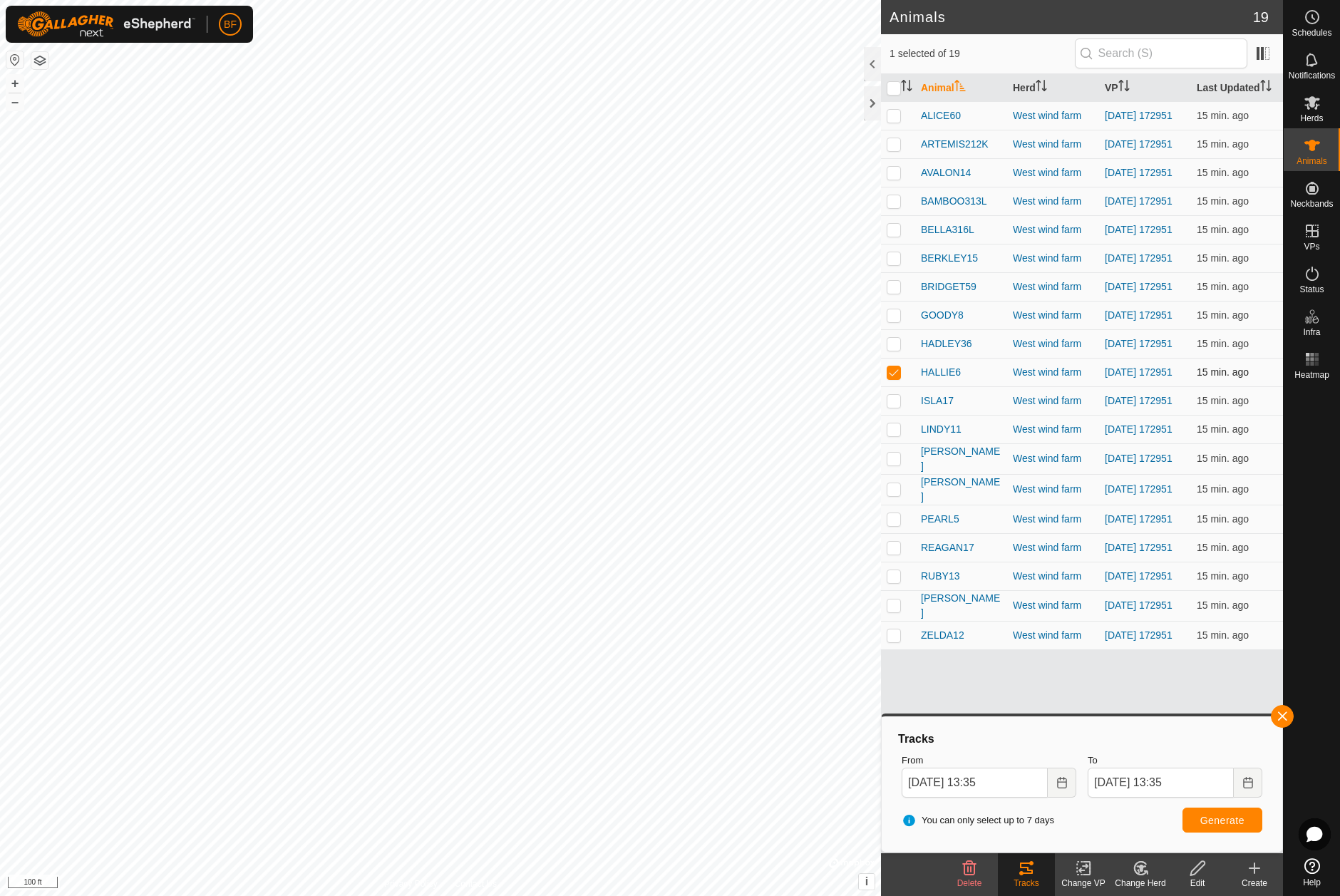
click at [895, 384] on td at bounding box center [897, 372] width 34 height 28
checkbox input "false"
click at [893, 406] on p-checkbox at bounding box center [894, 400] width 15 height 12
drag, startPoint x: 1289, startPoint y: 718, endPoint x: 1271, endPoint y: 727, distance: 20.1
click at [1288, 718] on button "button" at bounding box center [1282, 717] width 23 height 23
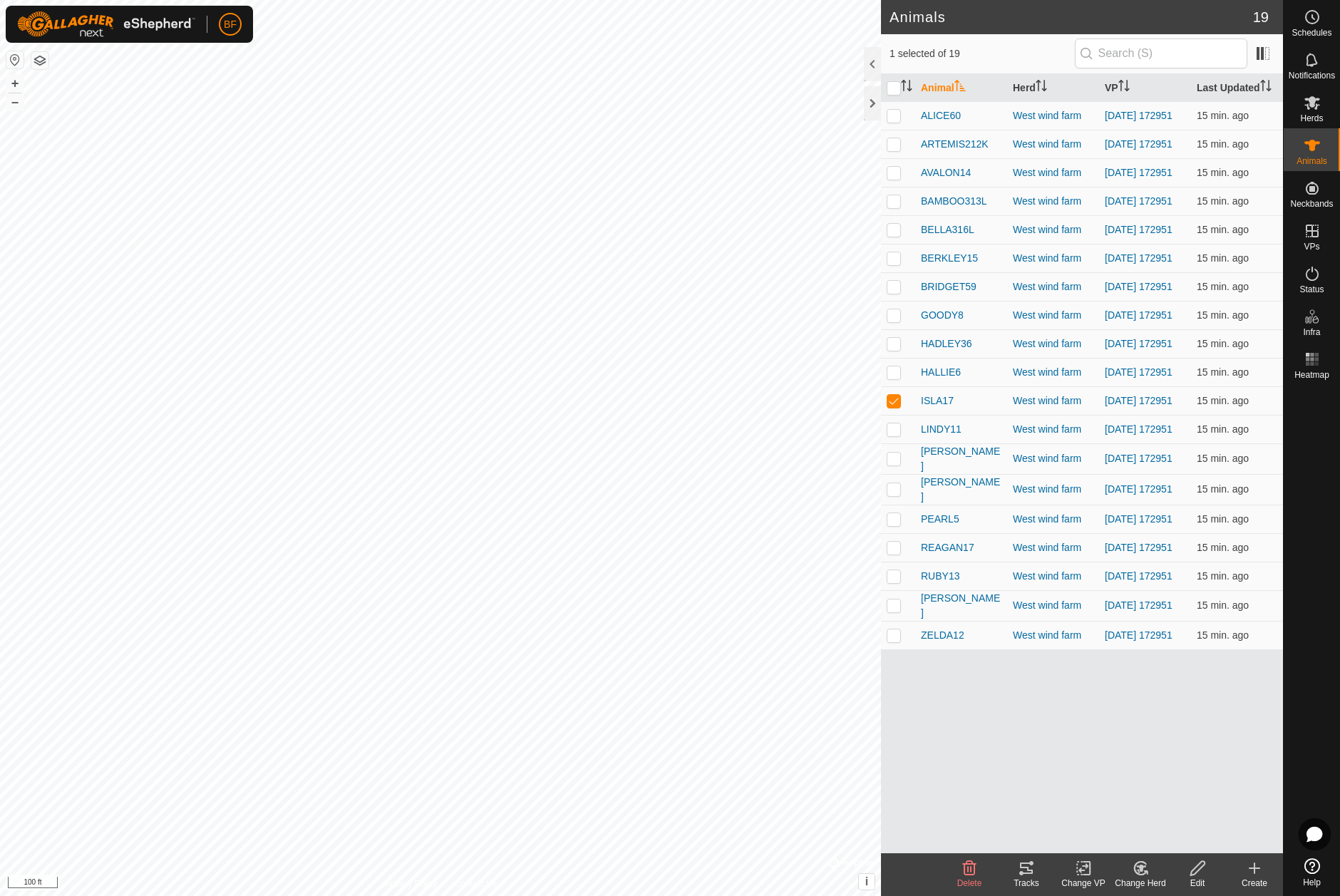
click at [1032, 870] on icon at bounding box center [1026, 868] width 13 height 12
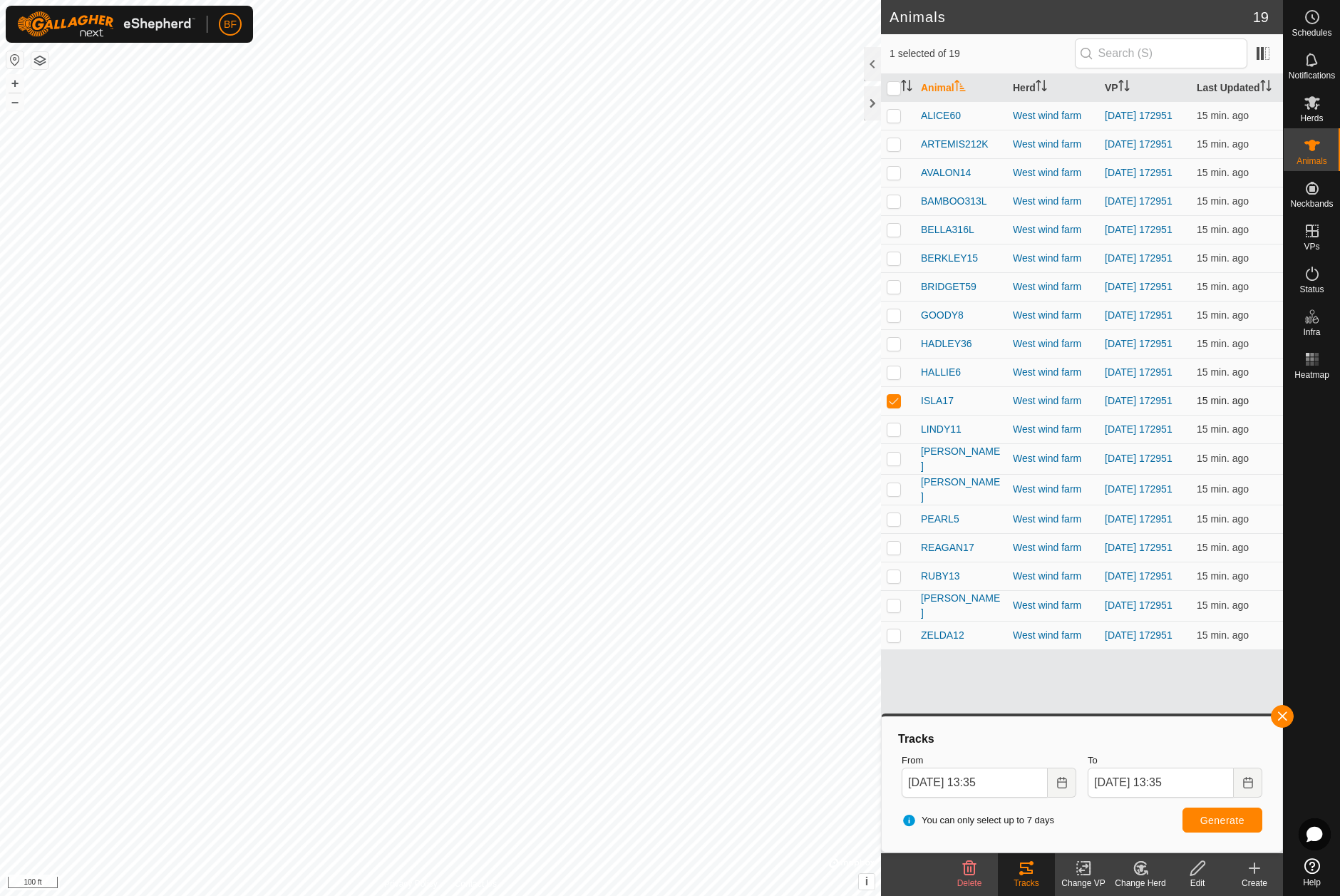
click at [898, 406] on p-checkbox at bounding box center [894, 400] width 15 height 12
checkbox input "false"
click at [894, 435] on p-checkbox at bounding box center [894, 429] width 15 height 12
drag, startPoint x: 1285, startPoint y: 714, endPoint x: 1235, endPoint y: 744, distance: 58.3
click at [1283, 714] on button "button" at bounding box center [1282, 717] width 23 height 23
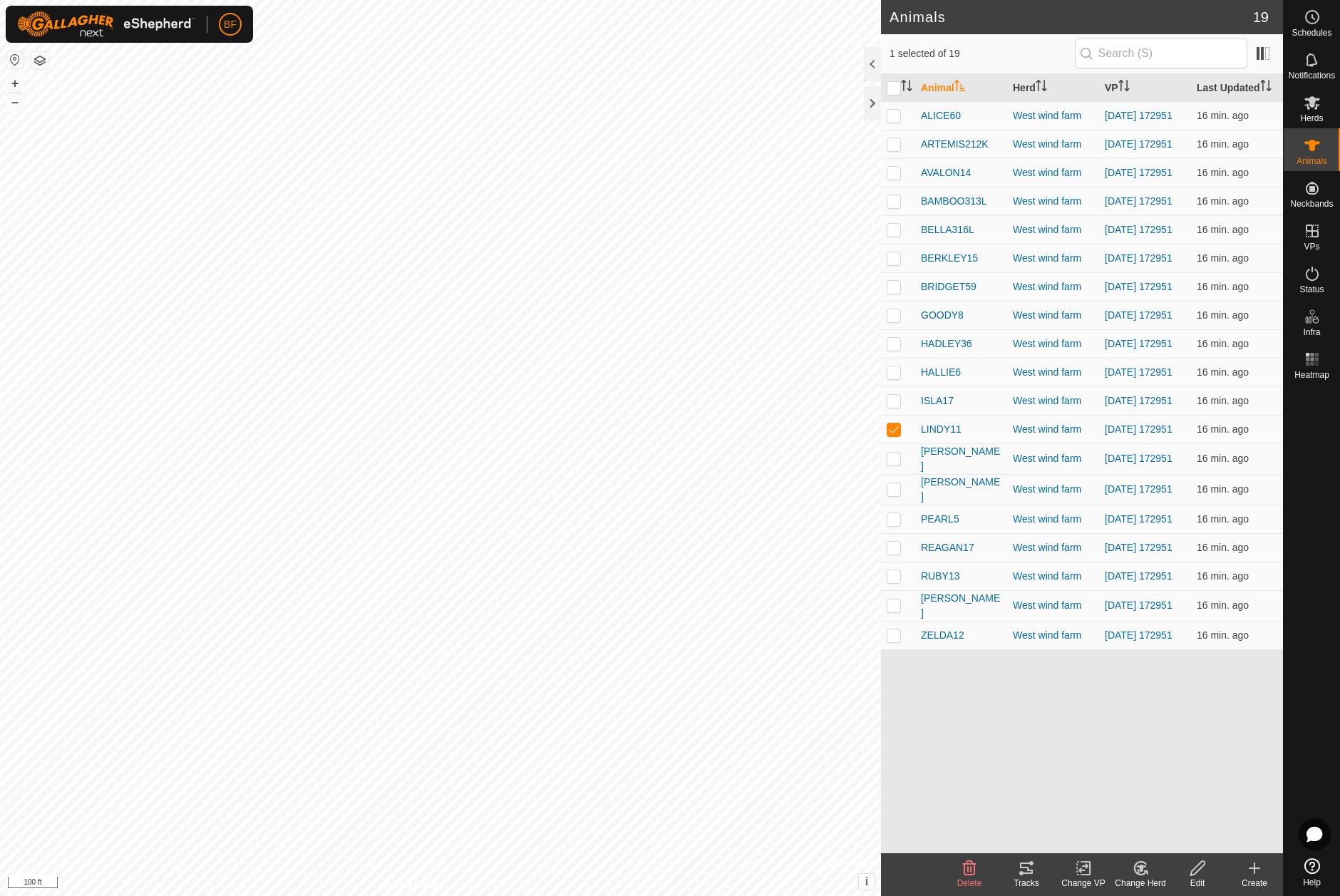
click at [1028, 874] on icon at bounding box center [1026, 868] width 13 height 12
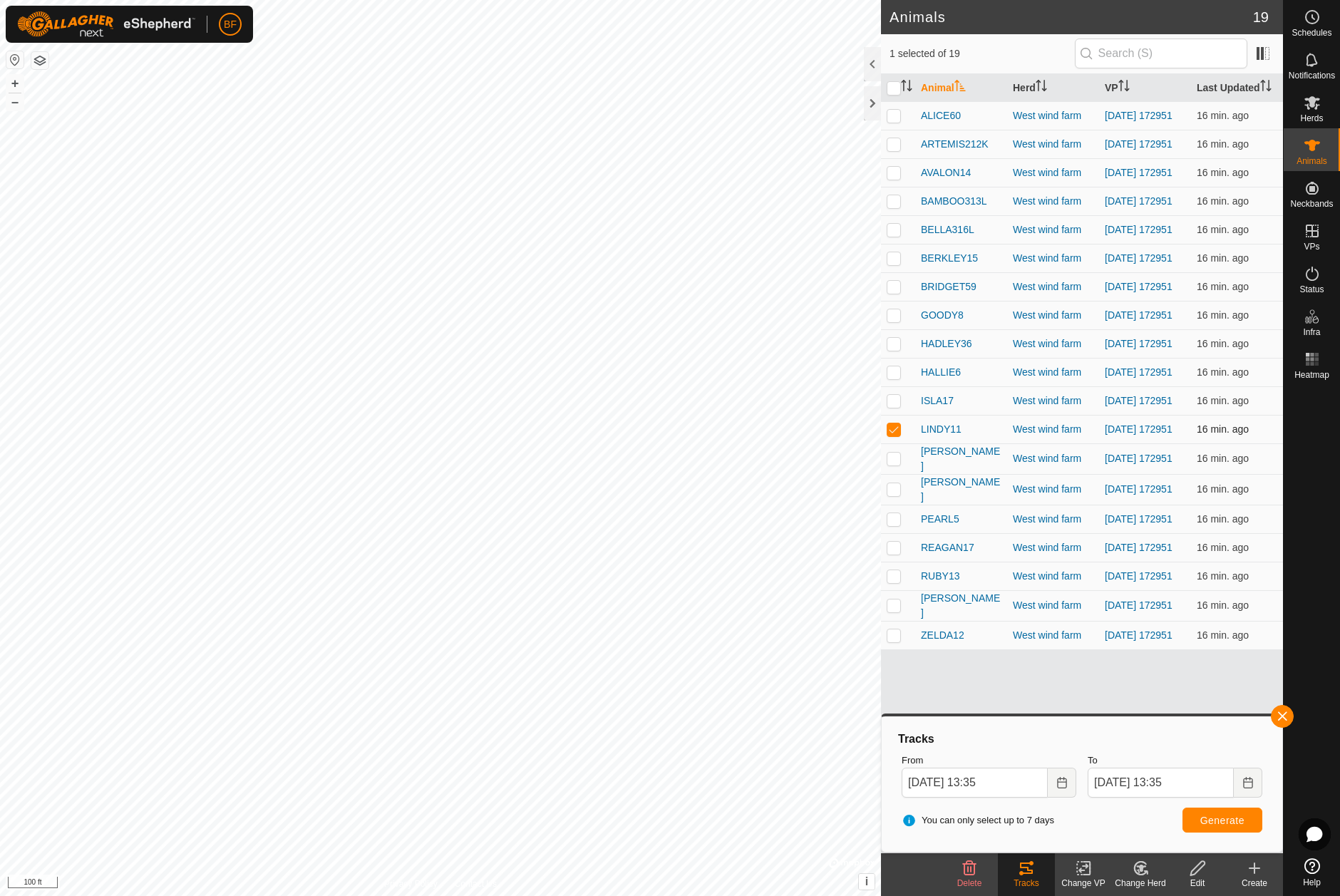
click at [893, 435] on p-checkbox at bounding box center [894, 429] width 15 height 12
checkbox input "false"
drag, startPoint x: 896, startPoint y: 483, endPoint x: 931, endPoint y: 492, distance: 36.1
click at [896, 464] on p-checkbox at bounding box center [894, 458] width 15 height 12
drag, startPoint x: 1288, startPoint y: 716, endPoint x: 1206, endPoint y: 745, distance: 87.0
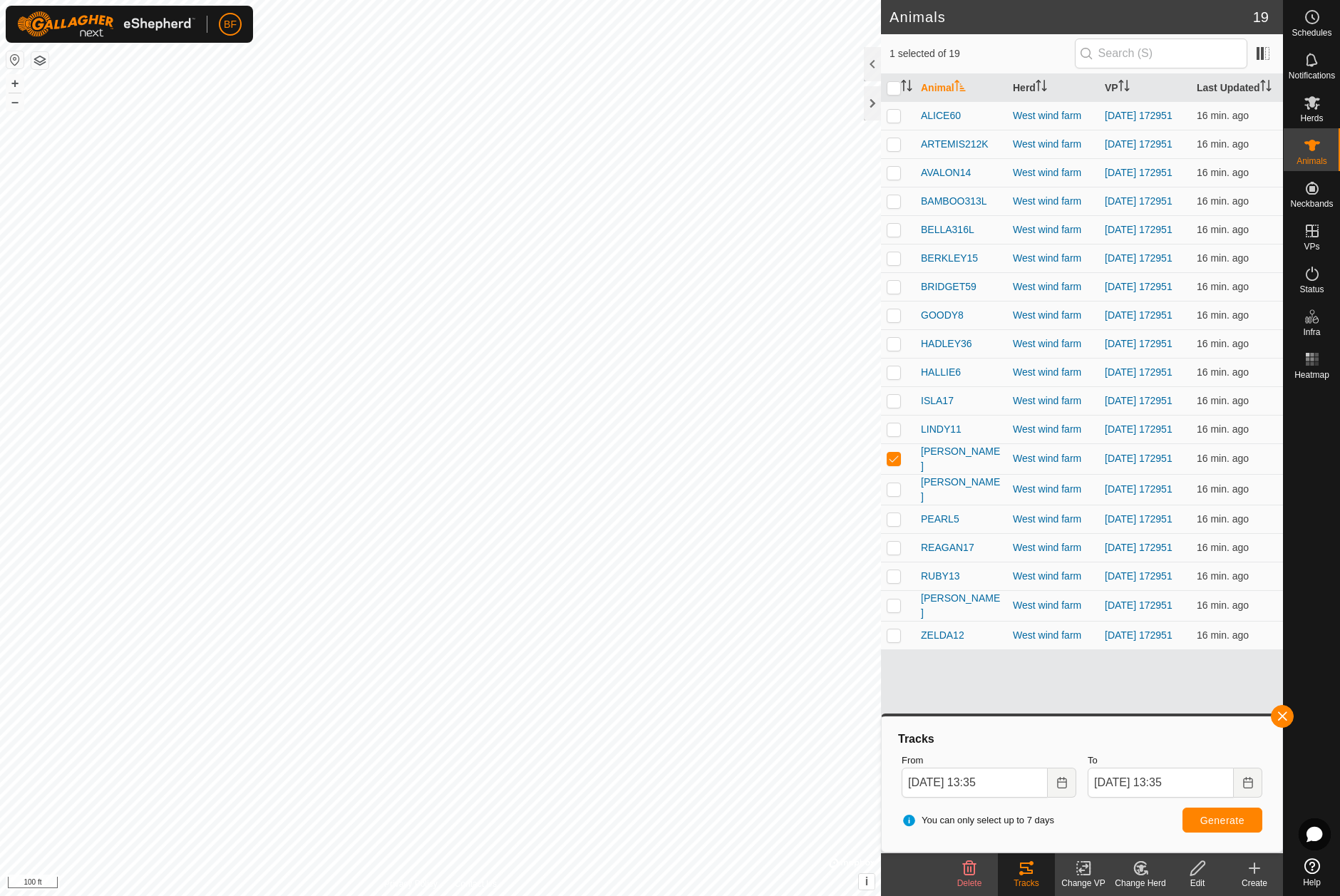
click at [1288, 716] on button "button" at bounding box center [1282, 717] width 23 height 23
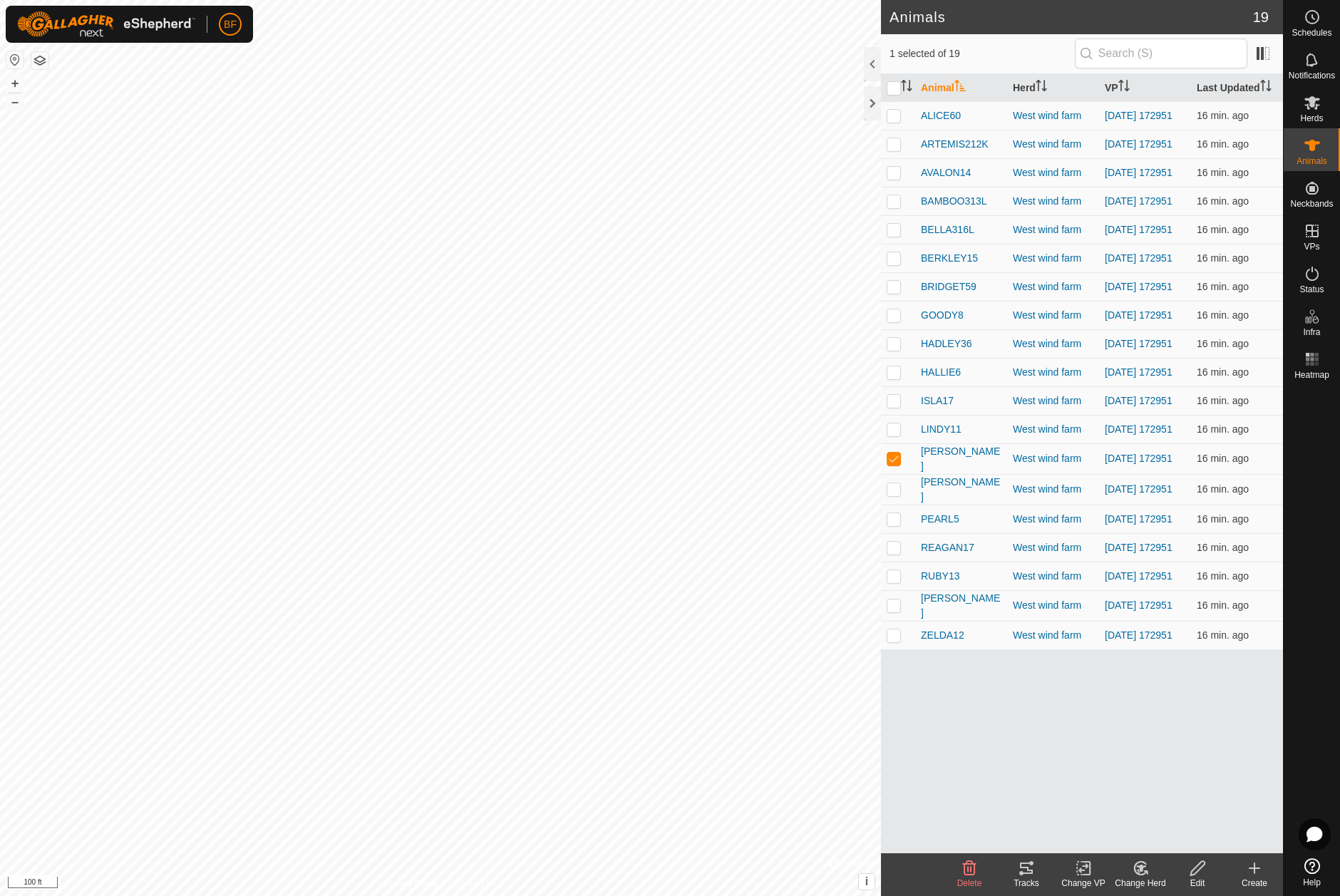
click at [1022, 872] on icon at bounding box center [1026, 868] width 13 height 12
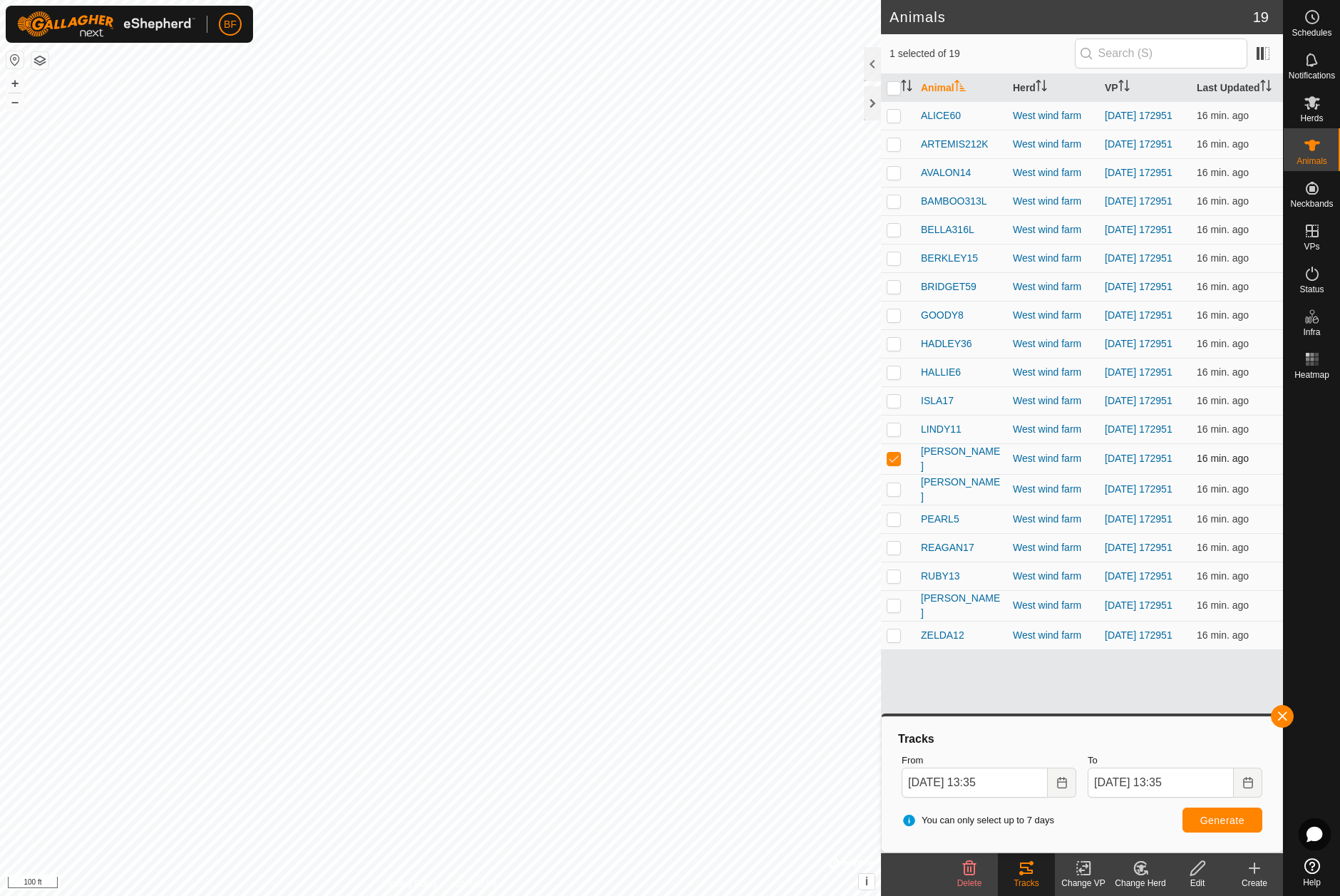
click at [895, 464] on p-checkbox at bounding box center [894, 458] width 15 height 12
checkbox input "false"
drag, startPoint x: 894, startPoint y: 513, endPoint x: 924, endPoint y: 543, distance: 42.4
click at [896, 495] on p-checkbox at bounding box center [894, 489] width 15 height 12
drag, startPoint x: 1284, startPoint y: 715, endPoint x: 1253, endPoint y: 746, distance: 43.8
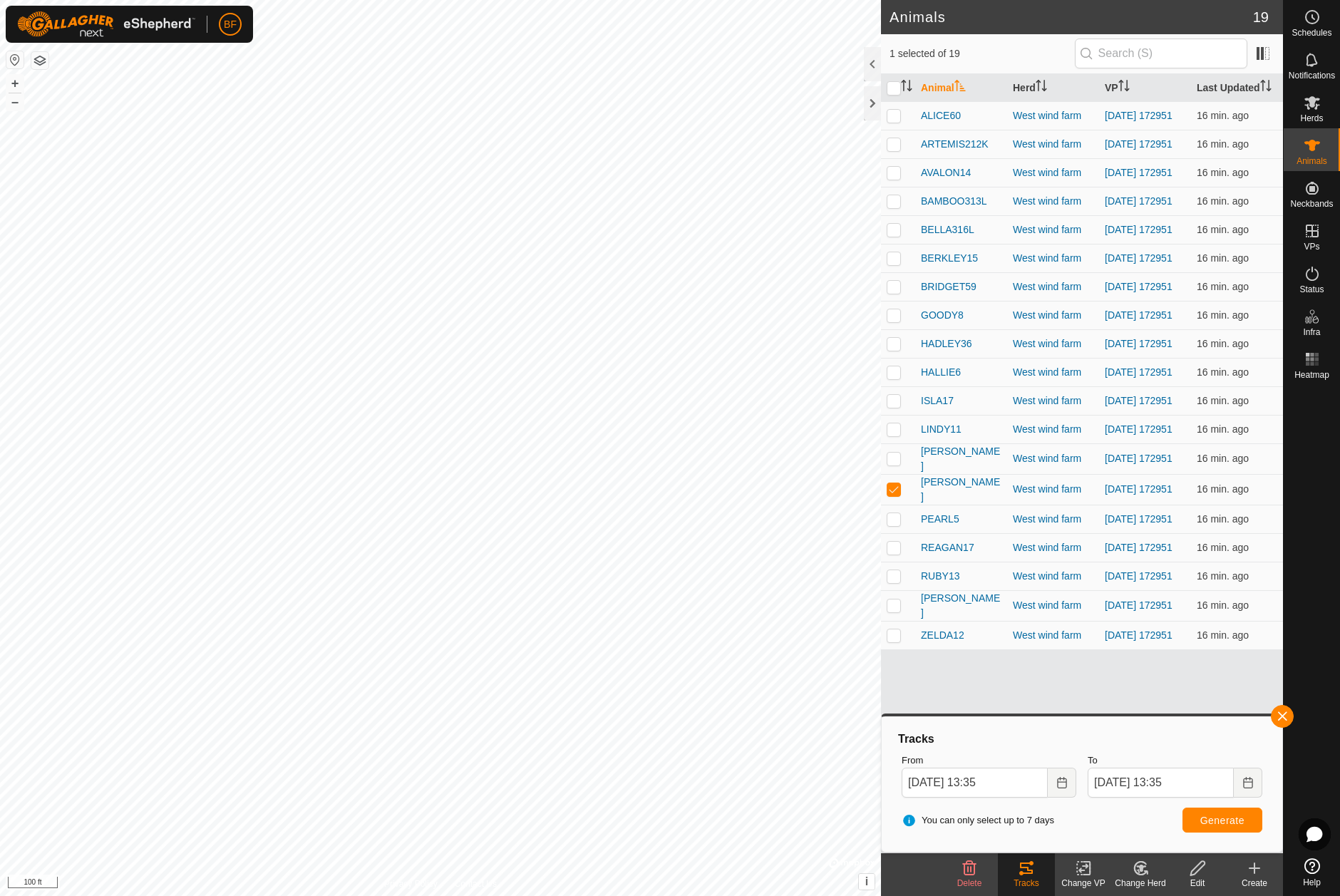
click at [1283, 716] on button "button" at bounding box center [1282, 717] width 23 height 23
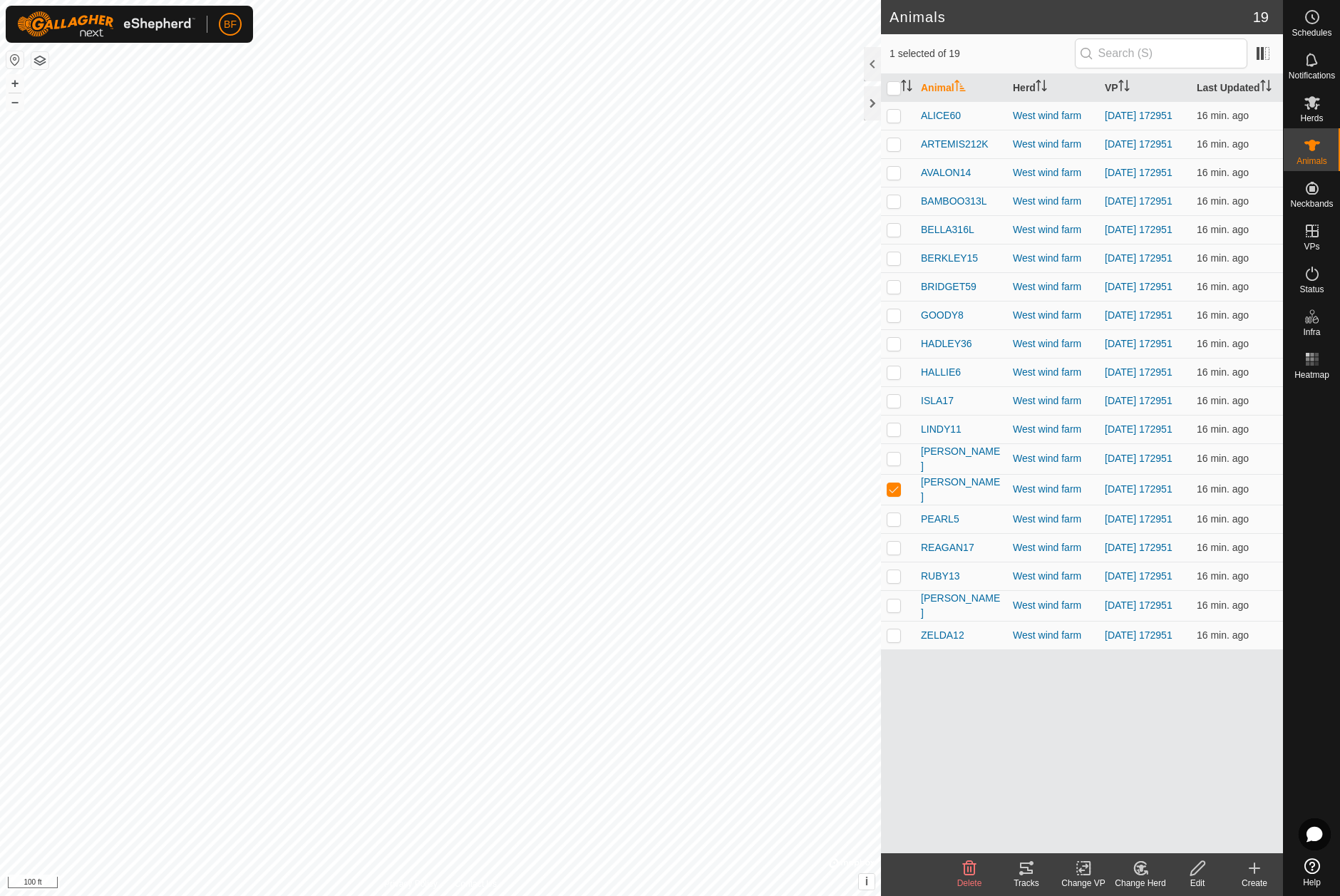
click at [1013, 873] on tracks-svg-icon at bounding box center [1026, 868] width 57 height 17
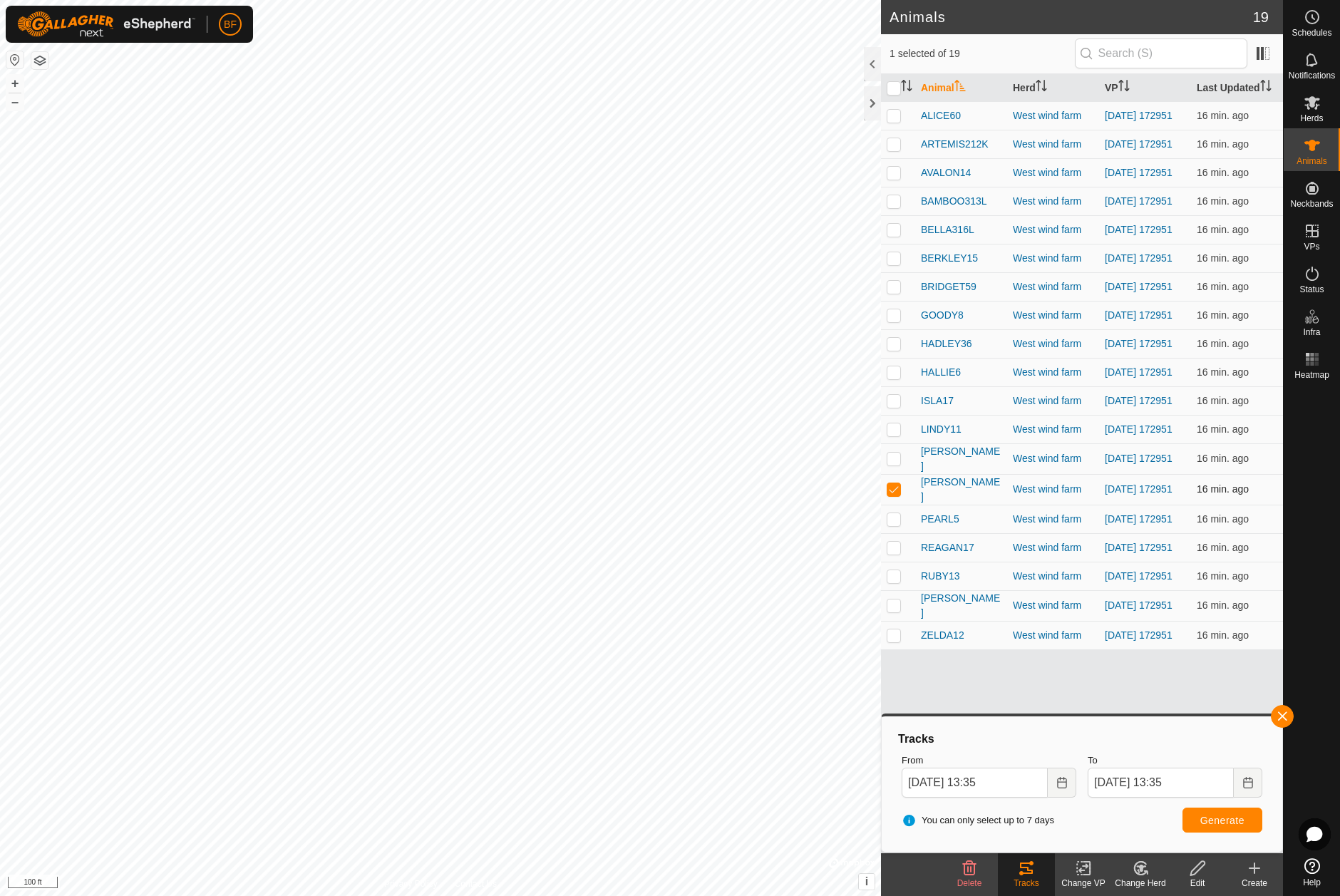
click at [897, 495] on p-checkbox at bounding box center [894, 489] width 15 height 12
checkbox input "false"
click at [899, 524] on p-checkbox at bounding box center [894, 519] width 15 height 12
drag, startPoint x: 1284, startPoint y: 713, endPoint x: 1255, endPoint y: 727, distance: 32.2
click at [1283, 714] on button "button" at bounding box center [1282, 717] width 23 height 23
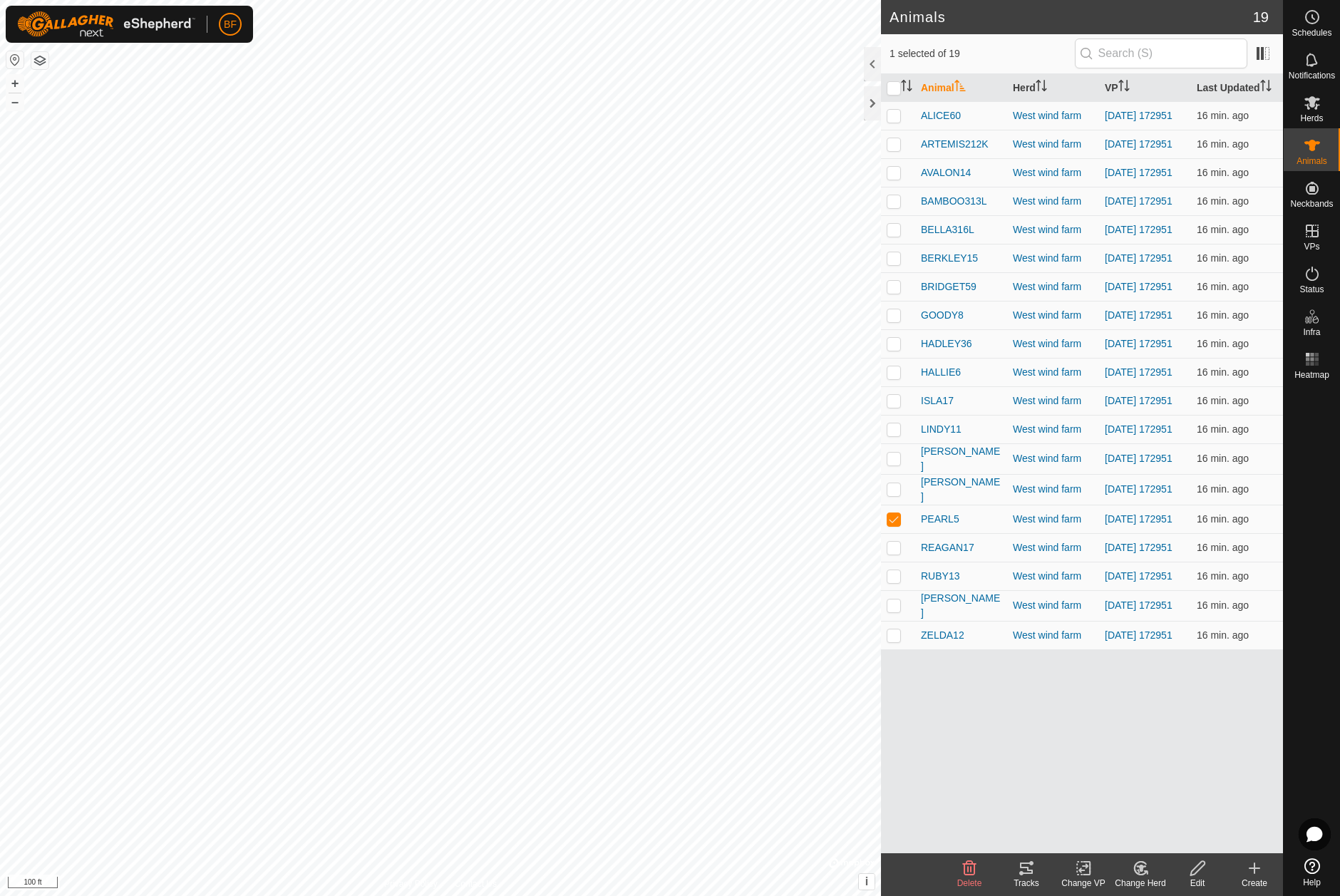
click at [1030, 870] on icon at bounding box center [1026, 868] width 17 height 17
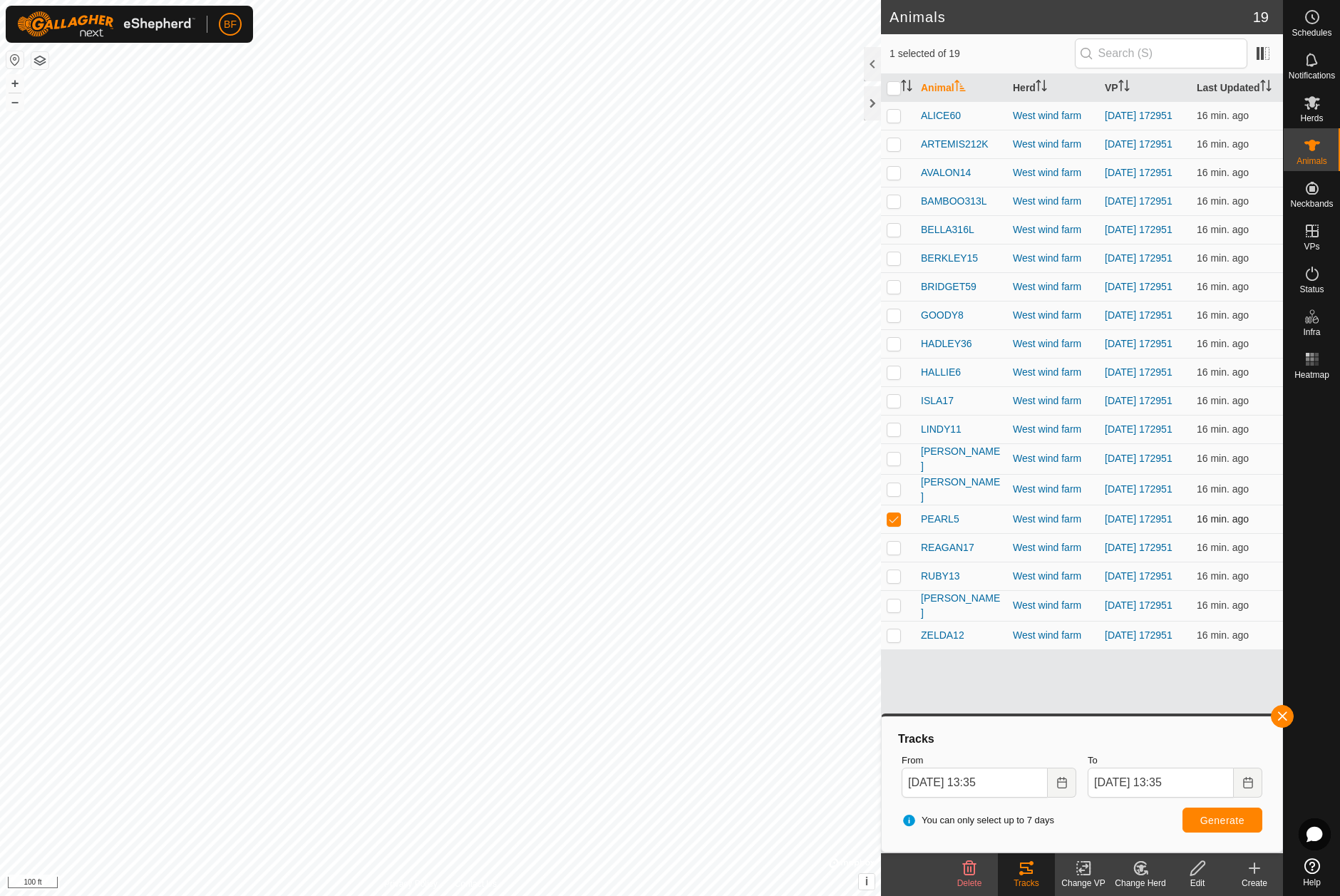
drag, startPoint x: 892, startPoint y: 543, endPoint x: 893, endPoint y: 557, distance: 14.0
click at [892, 524] on p-checkbox at bounding box center [894, 519] width 15 height 12
checkbox input "false"
click at [898, 553] on p-checkbox at bounding box center [894, 547] width 15 height 12
drag, startPoint x: 1285, startPoint y: 709, endPoint x: 1220, endPoint y: 754, distance: 79.1
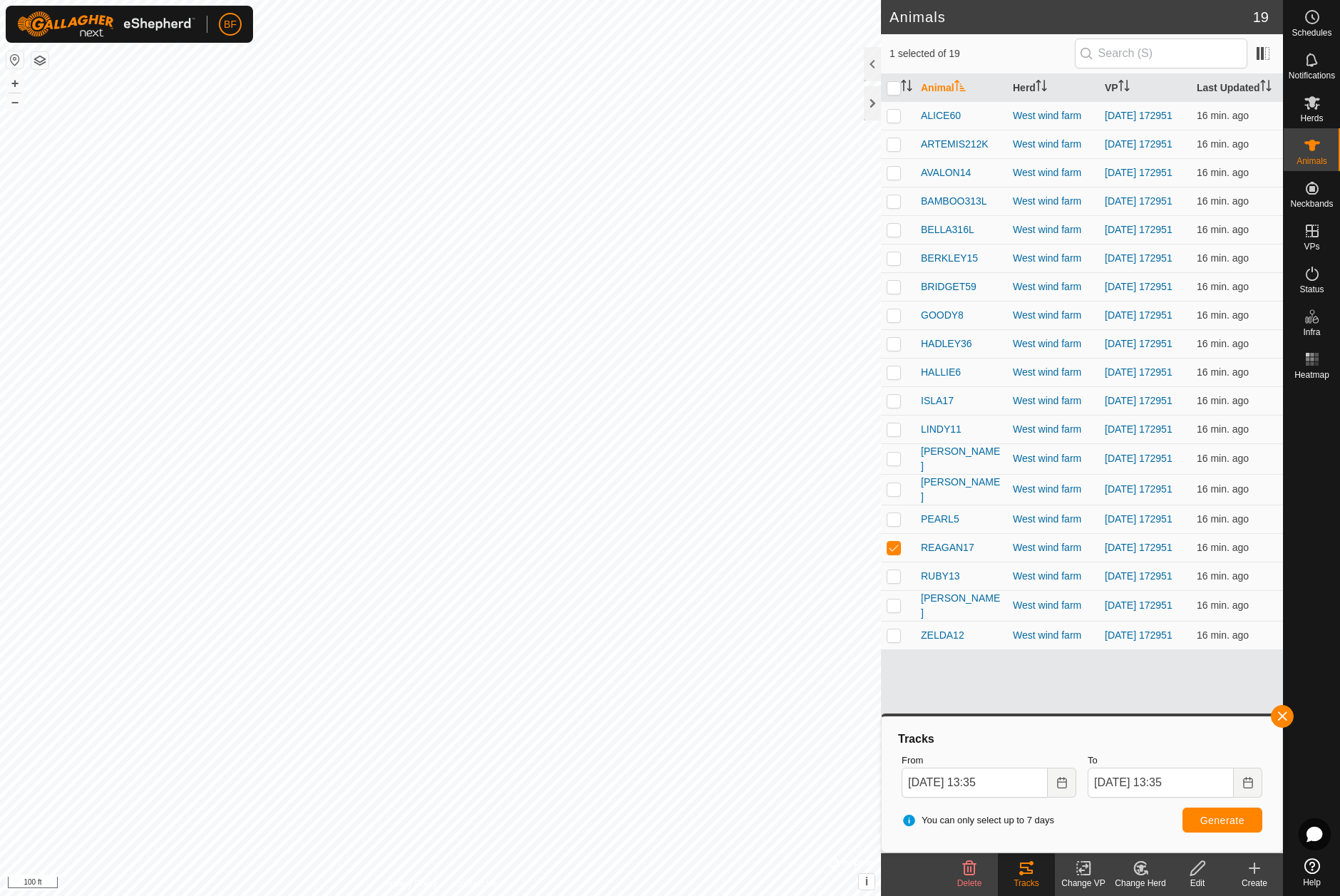
click at [1285, 710] on button "button" at bounding box center [1282, 717] width 23 height 23
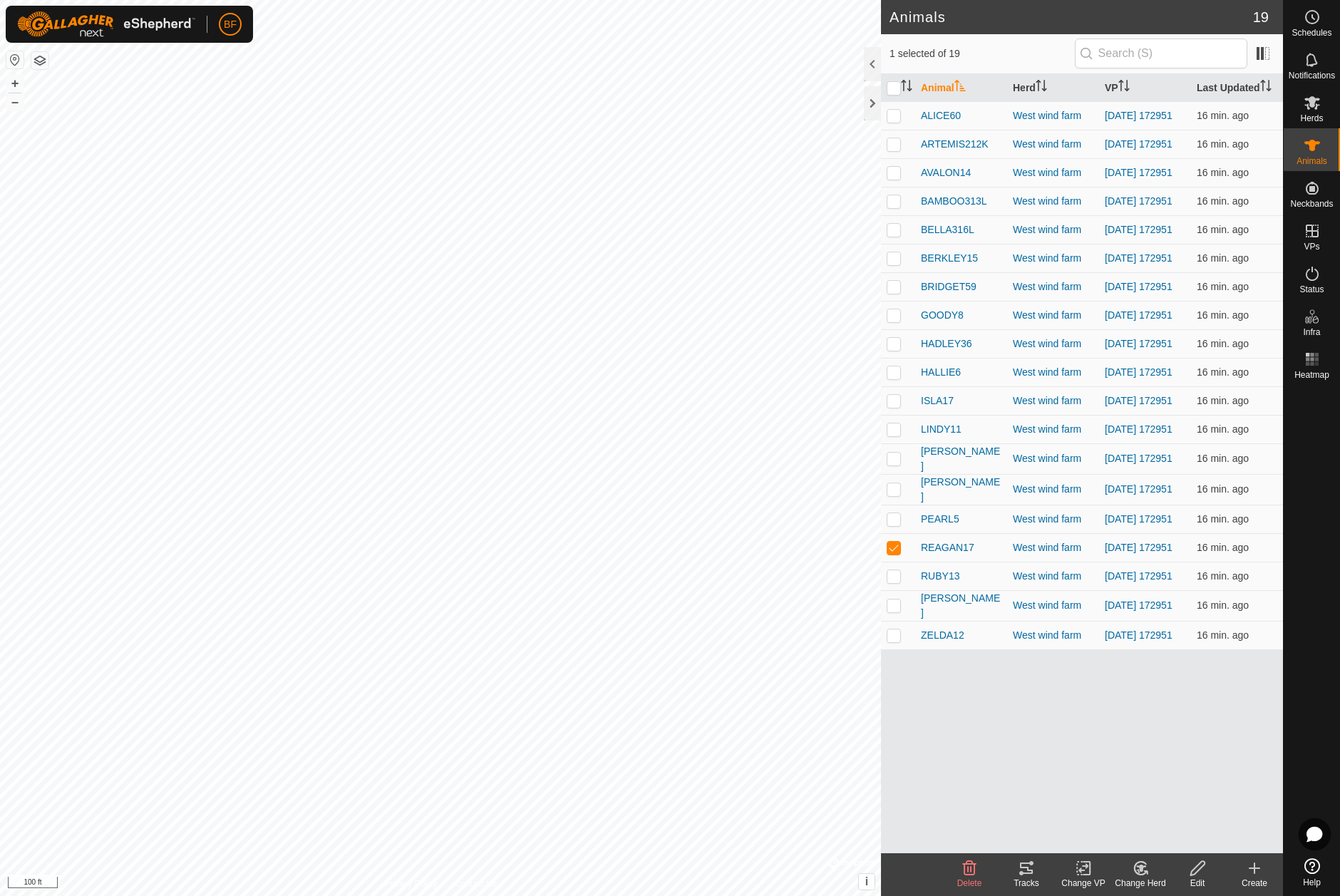
click at [1042, 871] on tracks-svg-icon at bounding box center [1026, 868] width 57 height 17
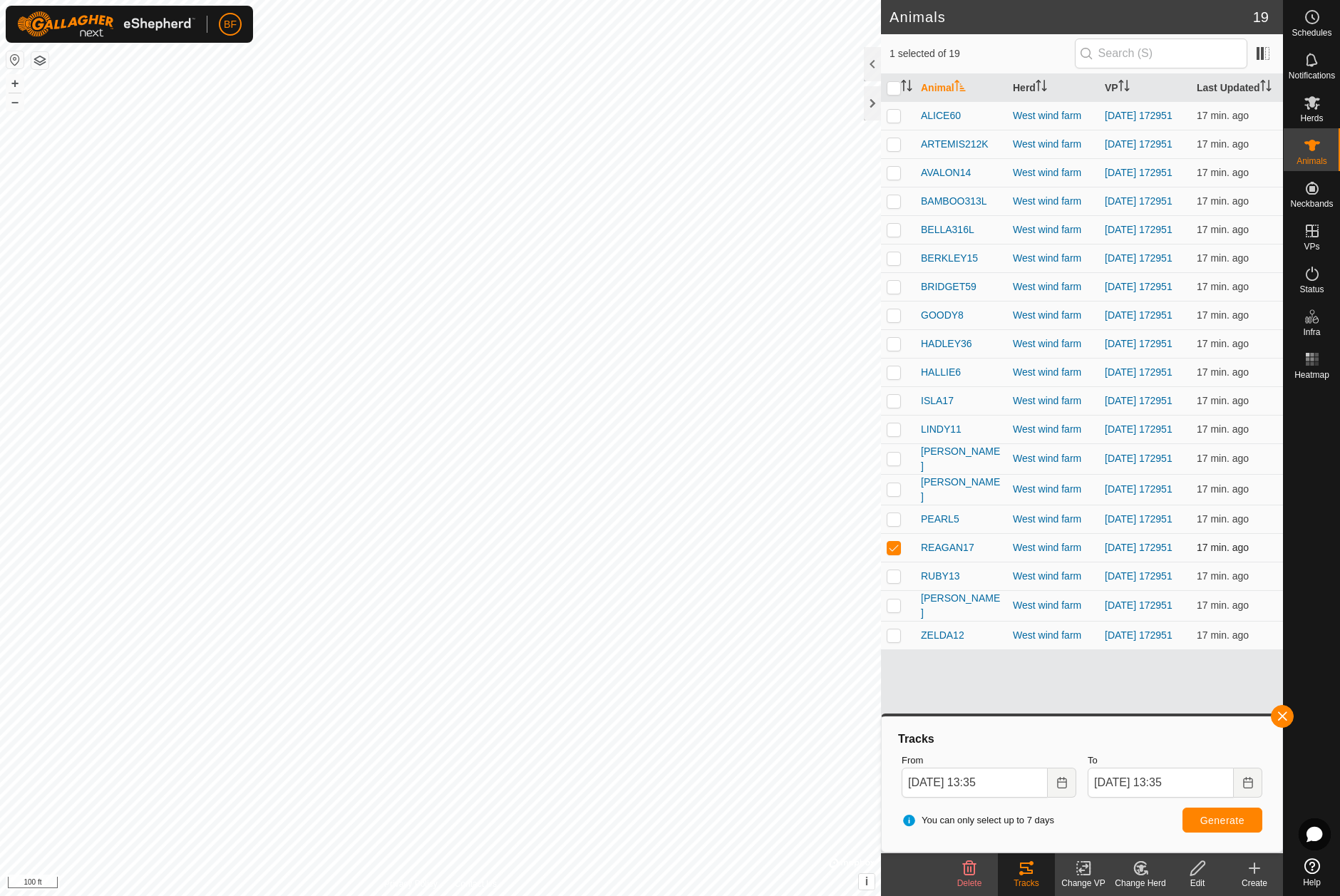
click at [896, 553] on p-checkbox at bounding box center [894, 547] width 15 height 12
checkbox input "false"
click at [894, 581] on p-checkbox at bounding box center [894, 576] width 15 height 12
click at [1280, 711] on button "button" at bounding box center [1282, 717] width 23 height 23
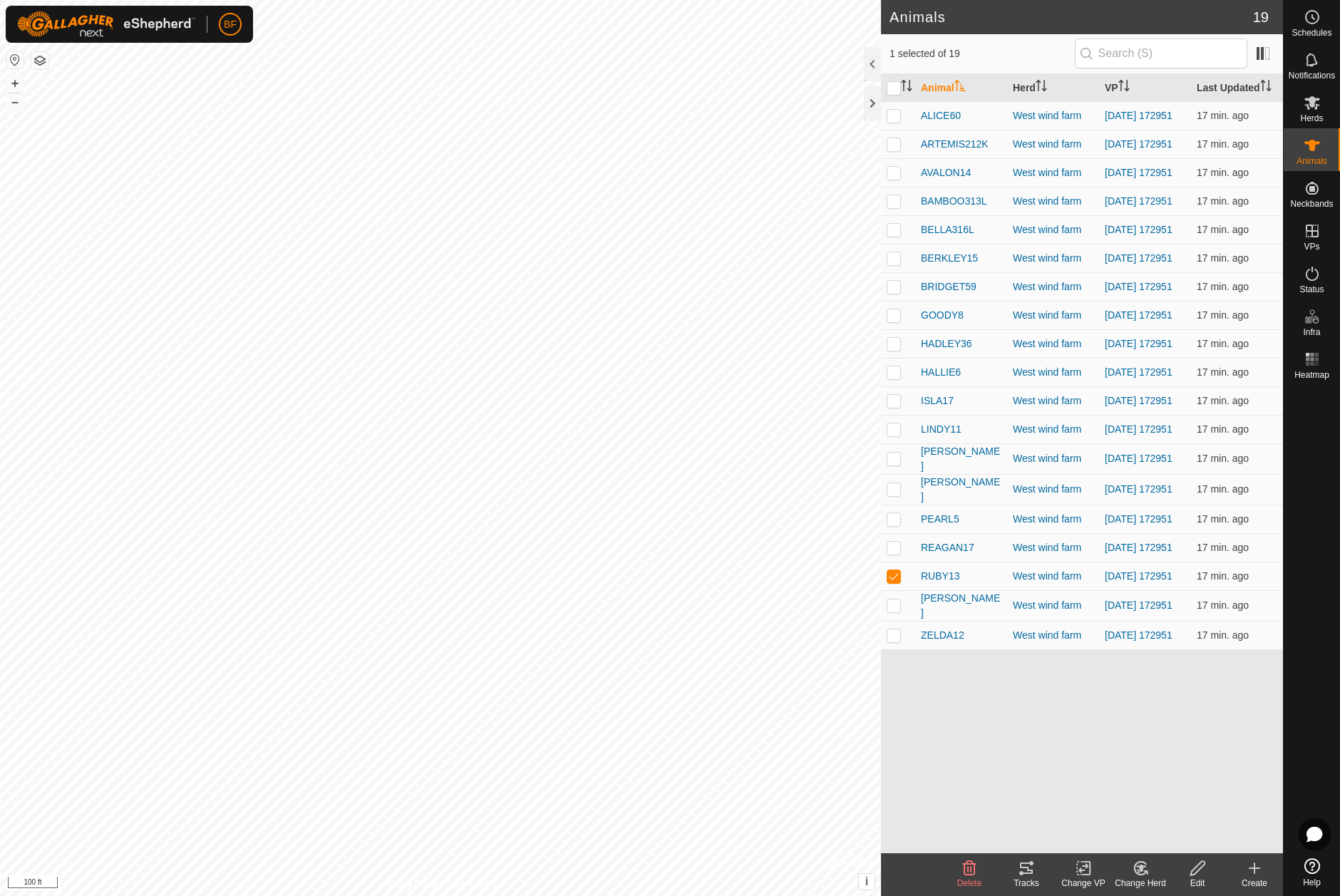
click at [1031, 863] on icon at bounding box center [1026, 868] width 13 height 12
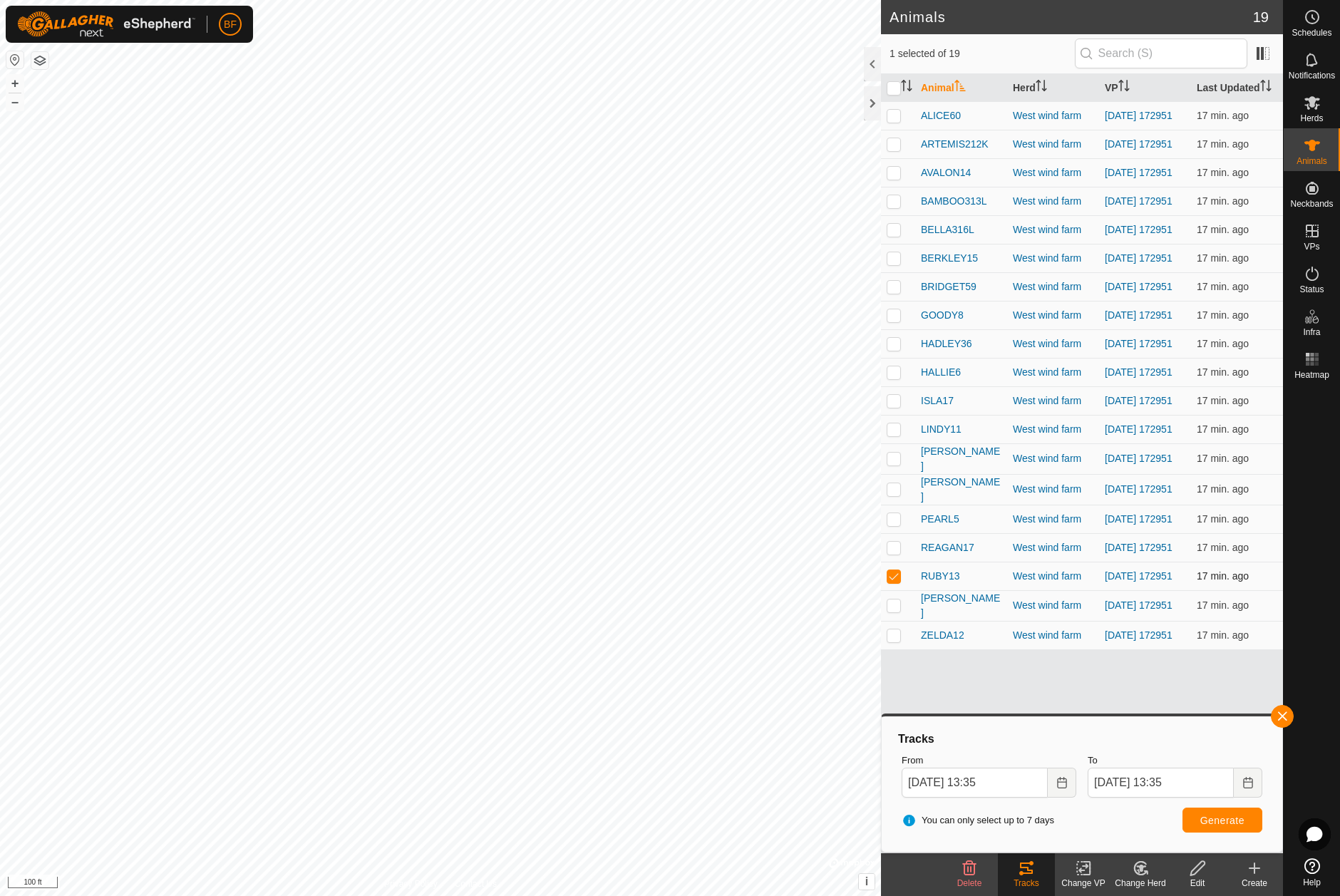
click at [894, 581] on p-checkbox at bounding box center [894, 576] width 15 height 12
checkbox input "false"
drag, startPoint x: 893, startPoint y: 636, endPoint x: 975, endPoint y: 658, distance: 84.9
click at [895, 610] on p-checkbox at bounding box center [894, 605] width 15 height 12
click at [1279, 714] on button "button" at bounding box center [1282, 717] width 23 height 23
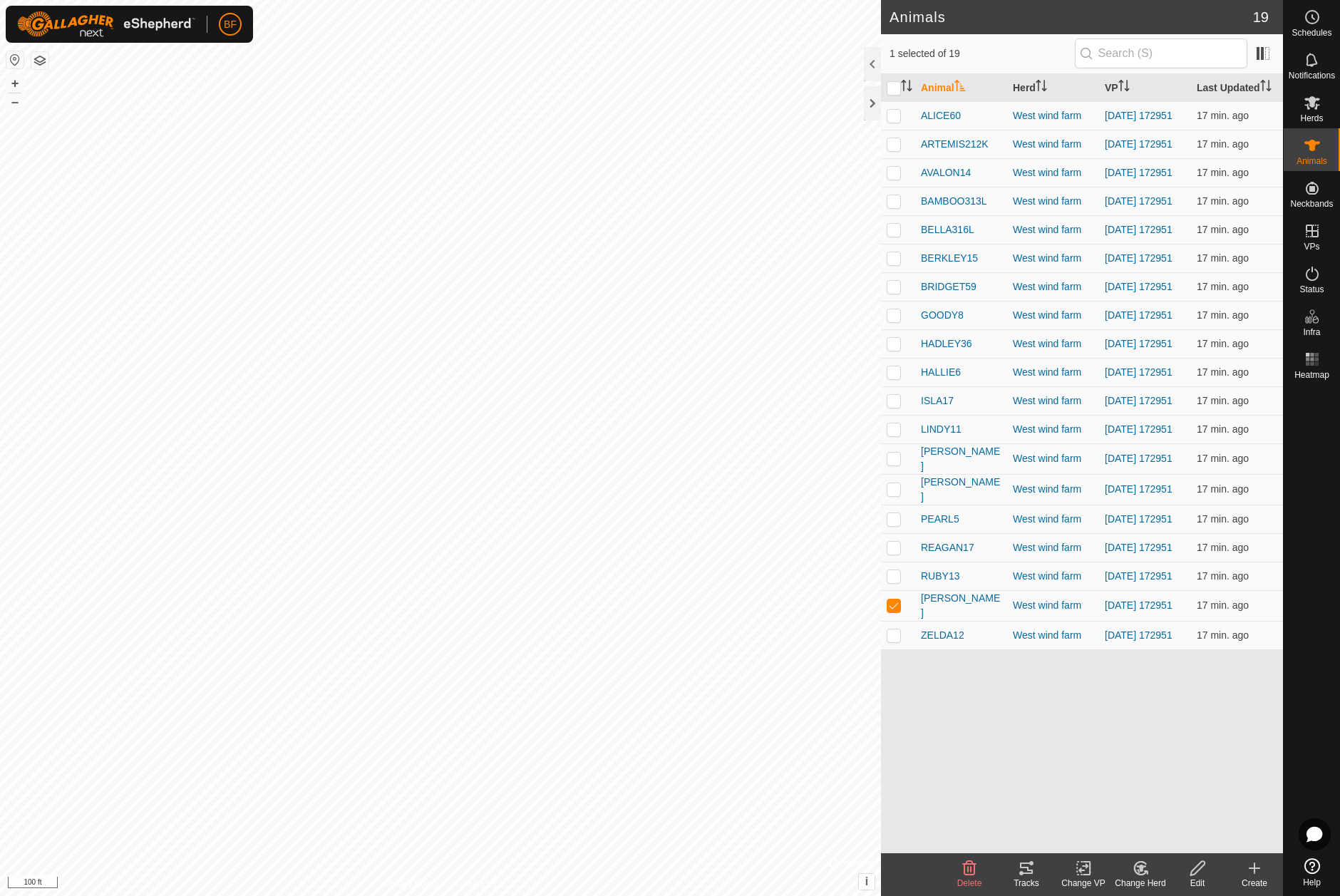
click at [1032, 870] on icon at bounding box center [1026, 868] width 13 height 12
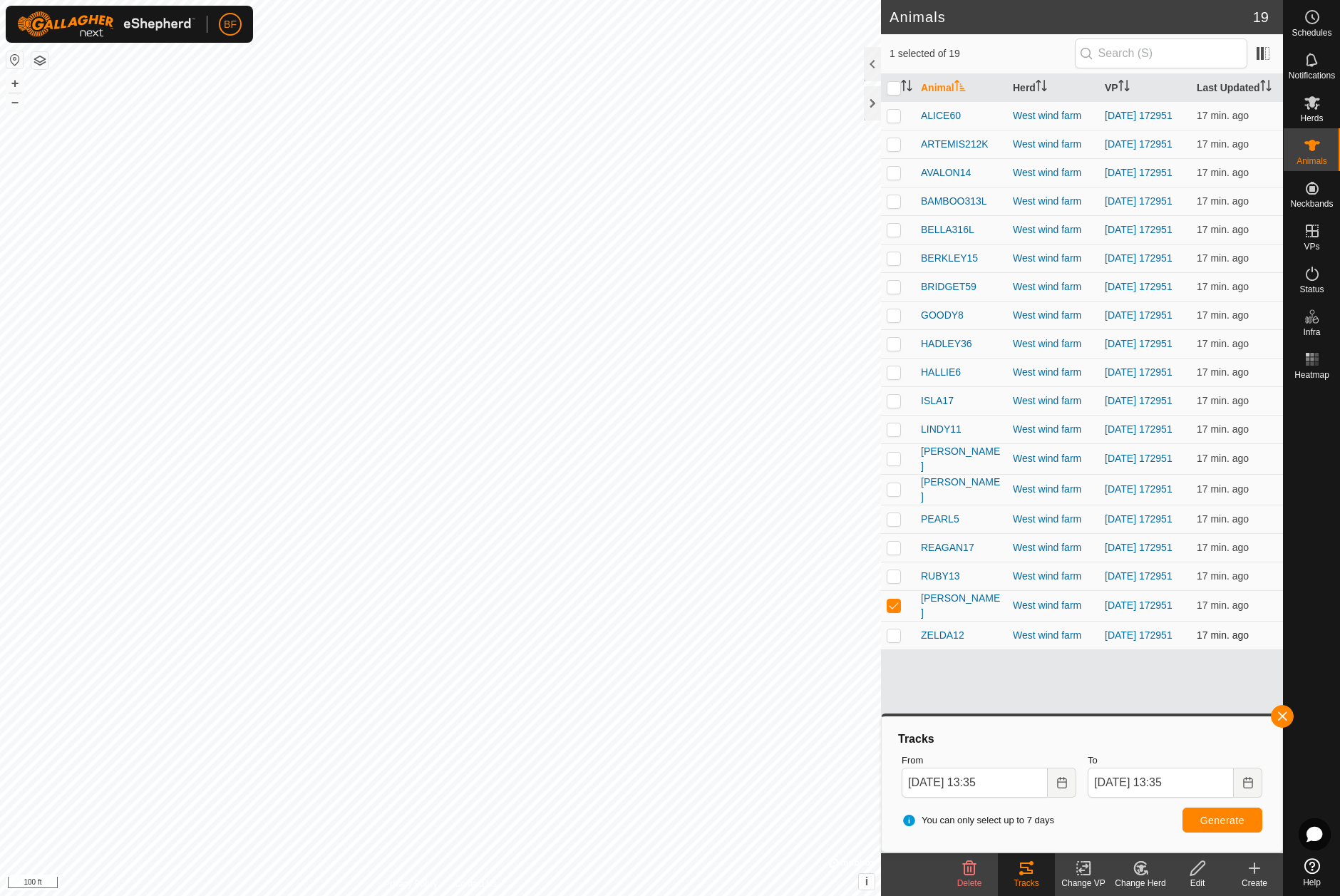
drag, startPoint x: 894, startPoint y: 630, endPoint x: 890, endPoint y: 662, distance: 32.2
click at [894, 620] on td at bounding box center [897, 606] width 34 height 31
checkbox input "false"
drag, startPoint x: 893, startPoint y: 668, endPoint x: 1052, endPoint y: 725, distance: 168.9
click at [894, 640] on p-checkbox at bounding box center [894, 635] width 15 height 12
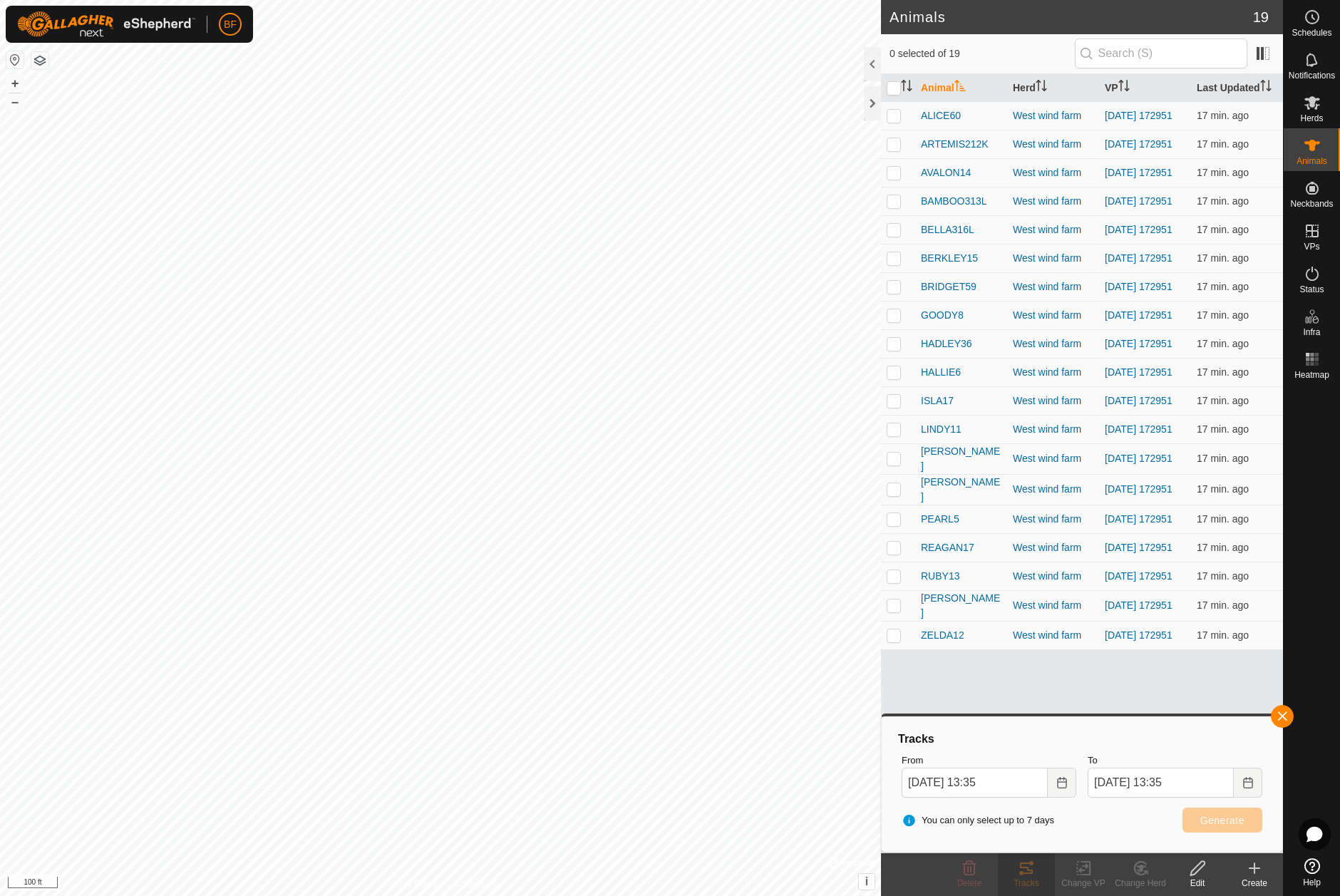
checkbox input "true"
click at [1284, 717] on button "button" at bounding box center [1282, 717] width 23 height 23
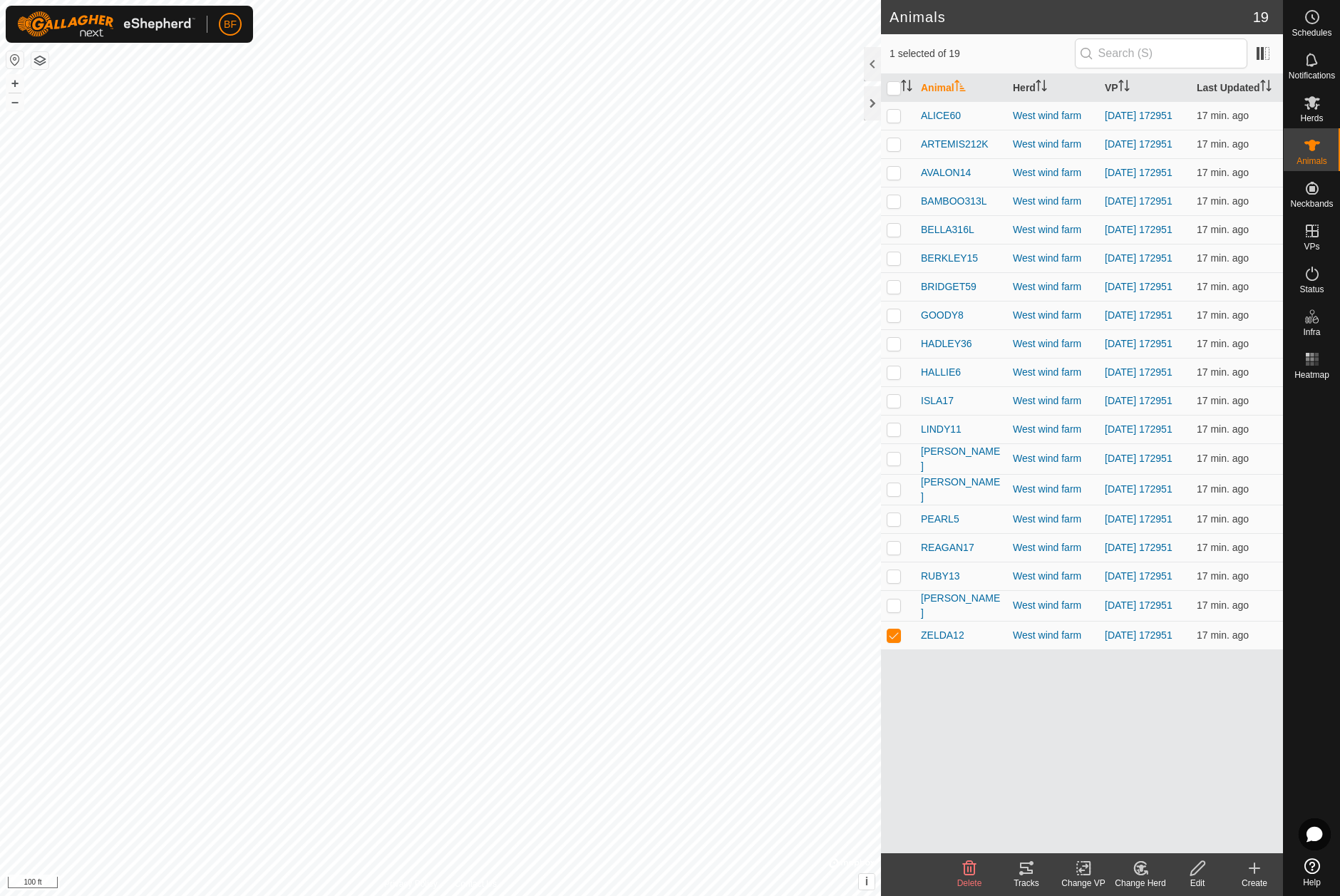
click at [1030, 863] on icon at bounding box center [1026, 868] width 13 height 12
